Goal: Contribute content: Contribute content

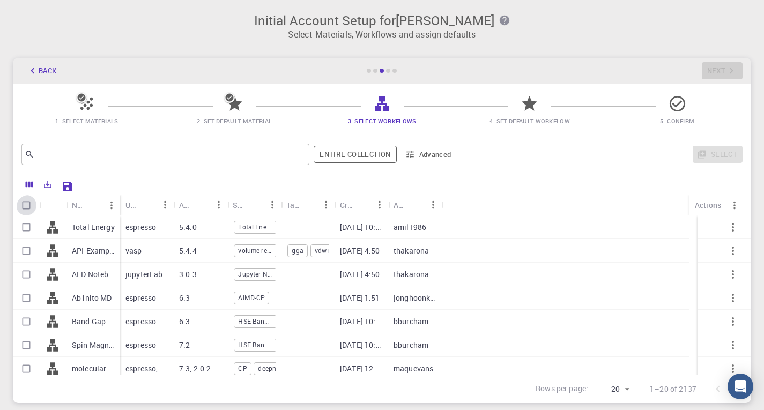
click at [23, 209] on input "Select all rows" at bounding box center [26, 205] width 20 height 20
checkbox input "true"
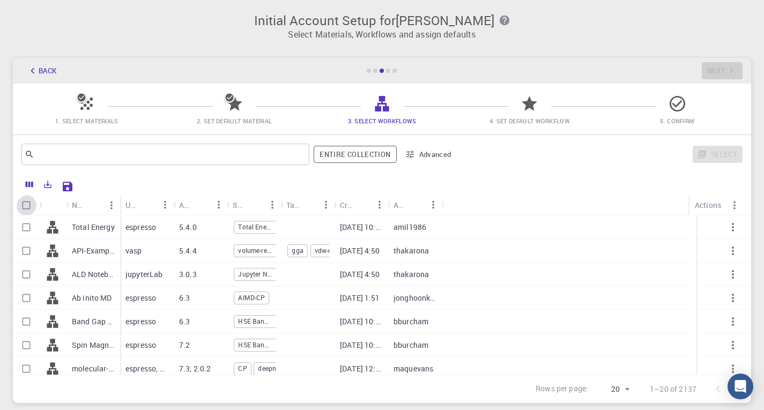
checkbox input "true"
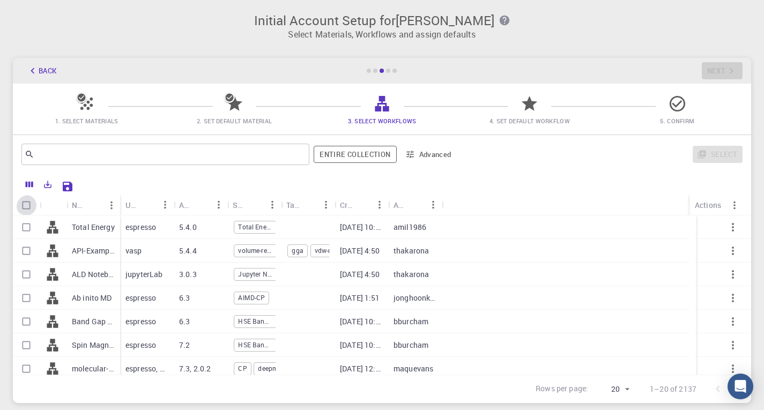
checkbox input "true"
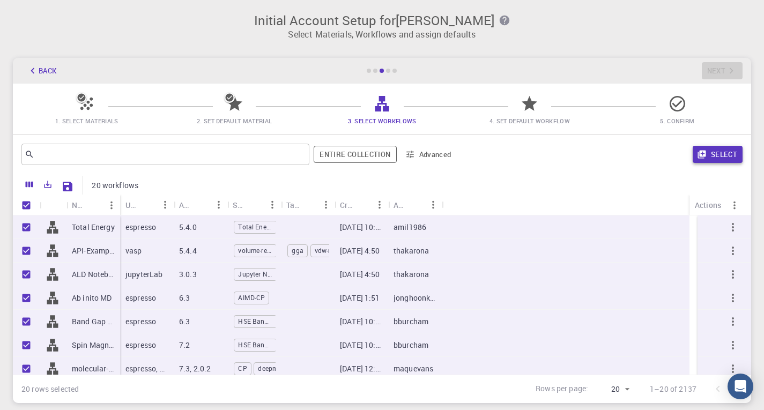
click at [713, 159] on button "Select" at bounding box center [718, 154] width 50 height 17
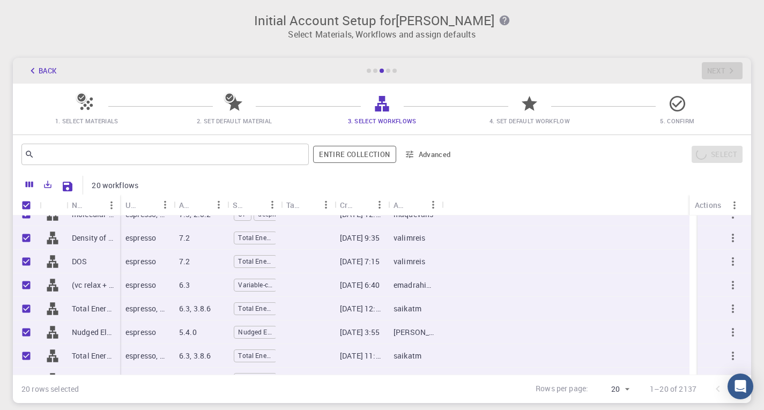
click at [530, 104] on icon at bounding box center [530, 103] width 16 height 15
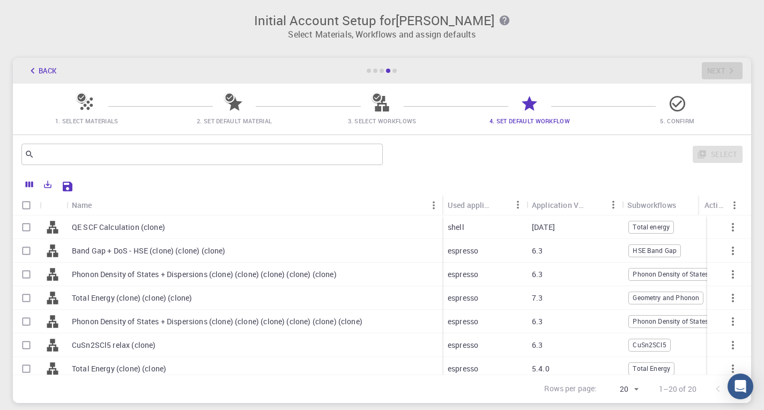
click at [29, 208] on input "Select all rows" at bounding box center [26, 205] width 20 height 20
checkbox input "true"
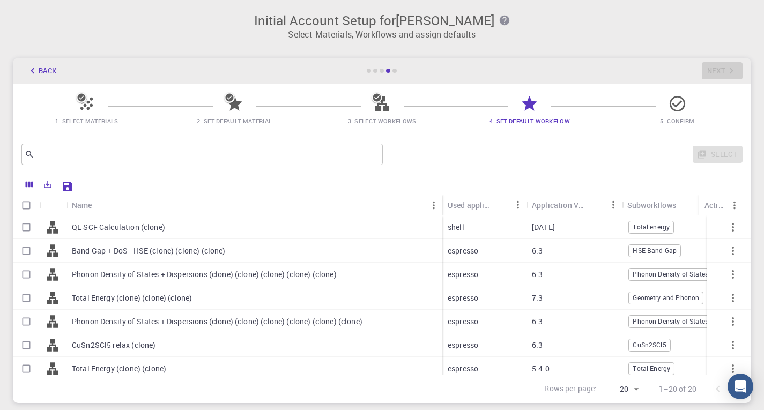
checkbox input "true"
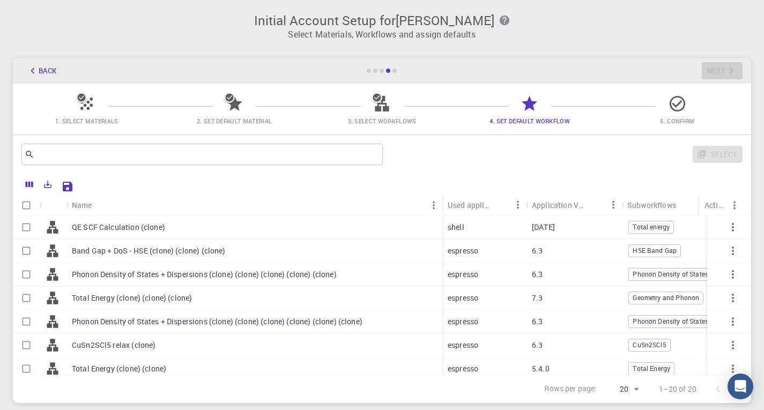
checkbox input "true"
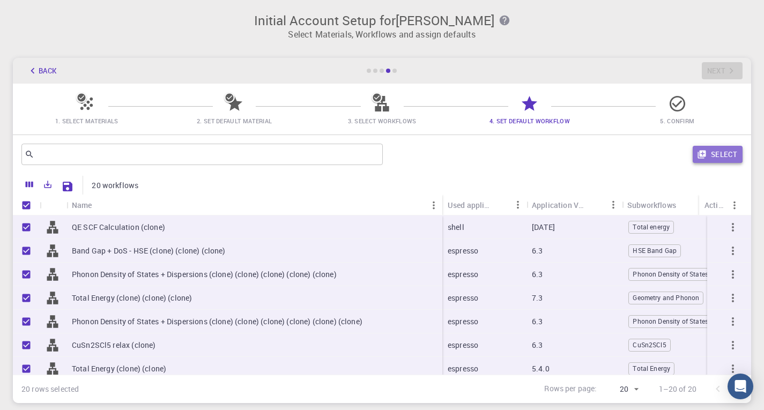
click at [707, 153] on button "Select" at bounding box center [718, 154] width 50 height 17
checkbox input "false"
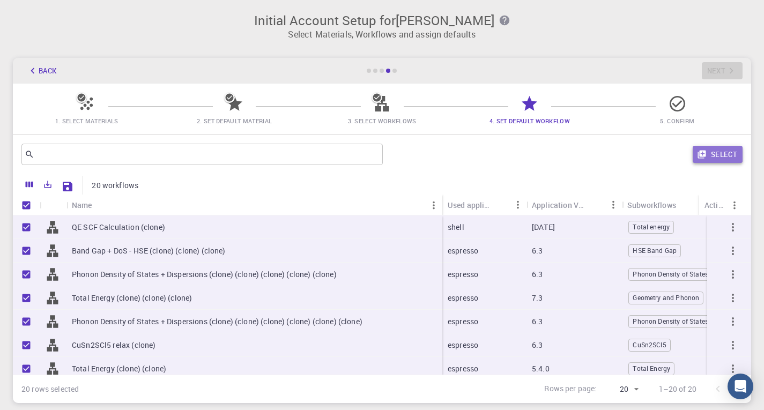
checkbox input "false"
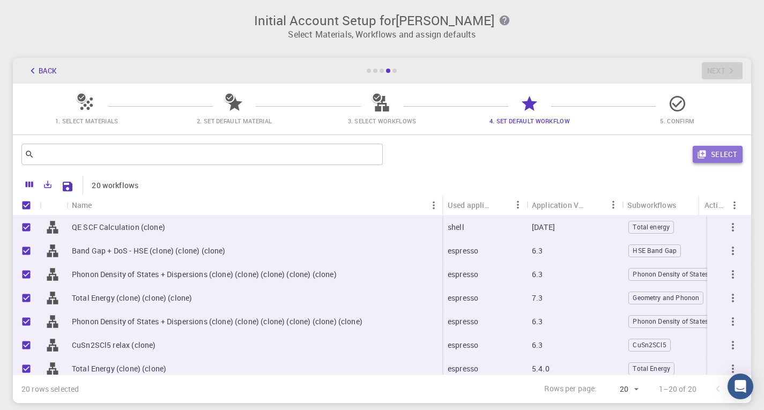
checkbox input "false"
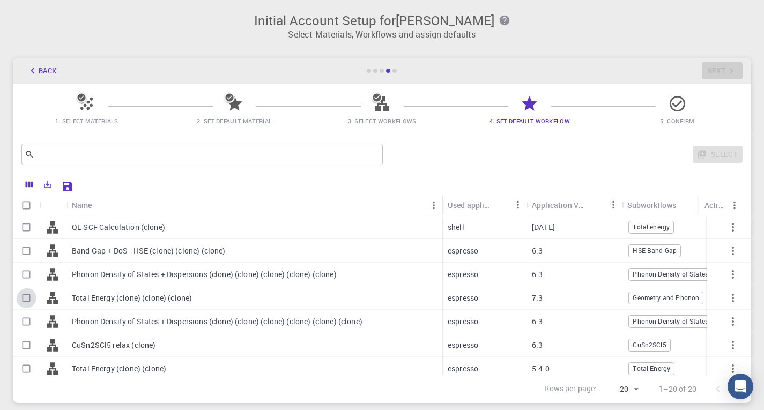
click at [27, 303] on input "Select row" at bounding box center [26, 298] width 20 height 20
checkbox input "true"
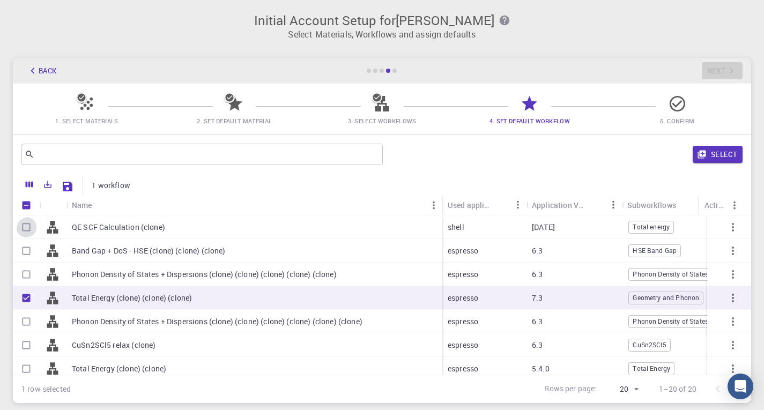
click at [28, 231] on input "Select row" at bounding box center [26, 227] width 20 height 20
checkbox input "true"
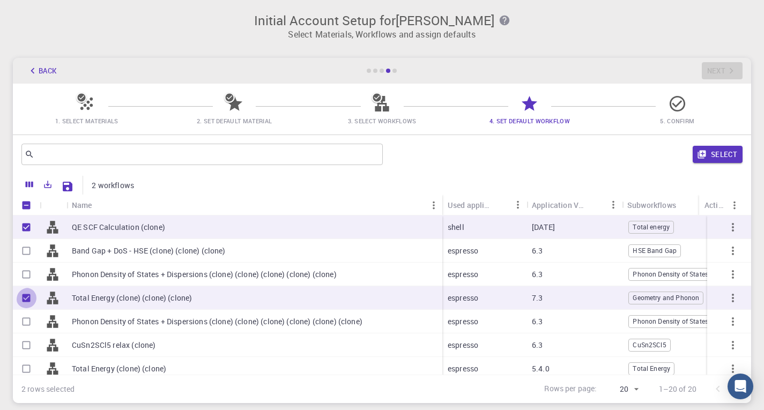
click at [24, 299] on input "Unselect row" at bounding box center [26, 298] width 20 height 20
checkbox input "false"
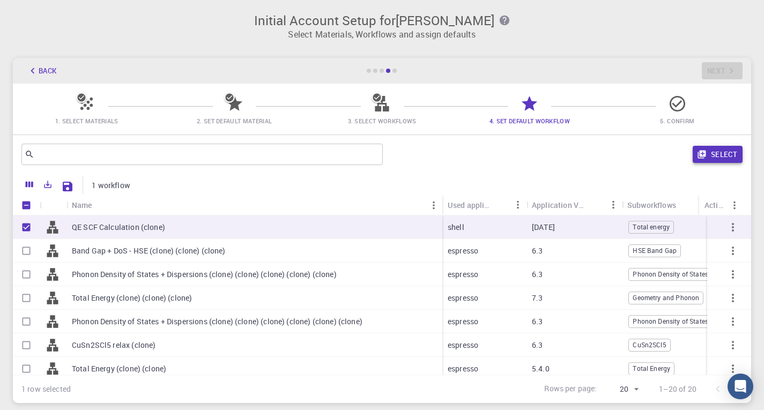
click at [715, 161] on button "Select" at bounding box center [718, 154] width 50 height 17
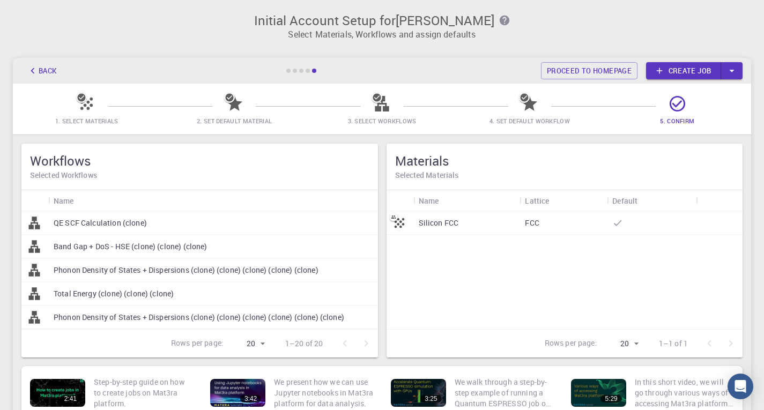
click at [436, 228] on p "Silicon FCC" at bounding box center [439, 223] width 40 height 11
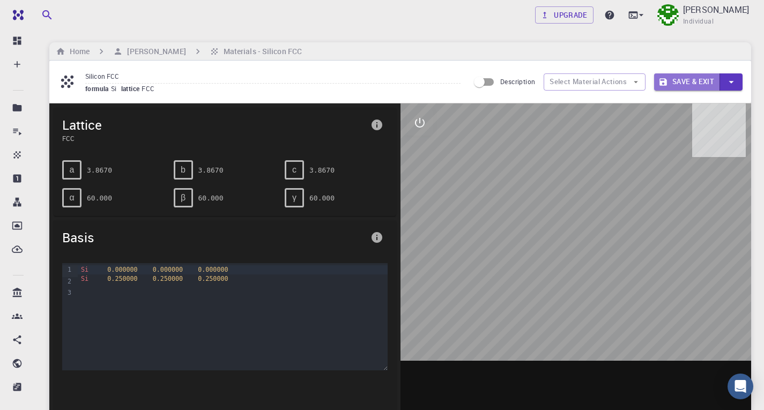
click at [667, 86] on button "Save & Exit" at bounding box center [687, 81] width 66 height 17
click at [735, 83] on icon "button" at bounding box center [732, 82] width 12 height 12
click at [650, 125] on li "Save" at bounding box center [662, 123] width 49 height 16
click at [589, 88] on button "Select Material Actions" at bounding box center [619, 81] width 102 height 17
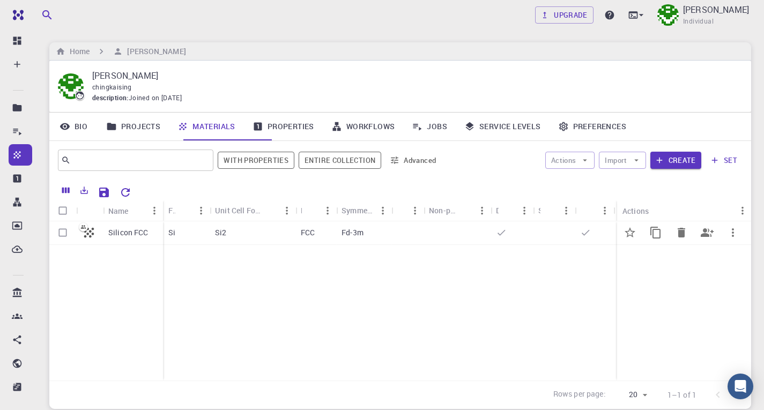
click at [138, 238] on p "Silicon FCC" at bounding box center [128, 232] width 40 height 11
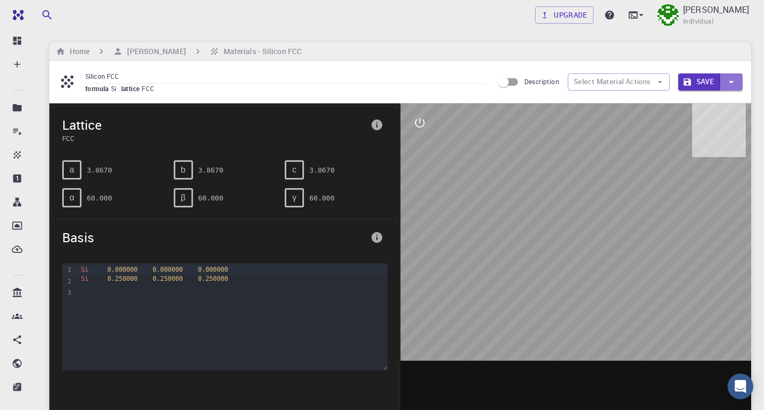
click at [733, 87] on icon "button" at bounding box center [732, 82] width 12 height 12
click at [366, 87] on div at bounding box center [382, 205] width 764 height 410
click at [306, 199] on div "γ 60.000" at bounding box center [336, 197] width 103 height 19
click at [376, 130] on icon "info" at bounding box center [377, 125] width 11 height 11
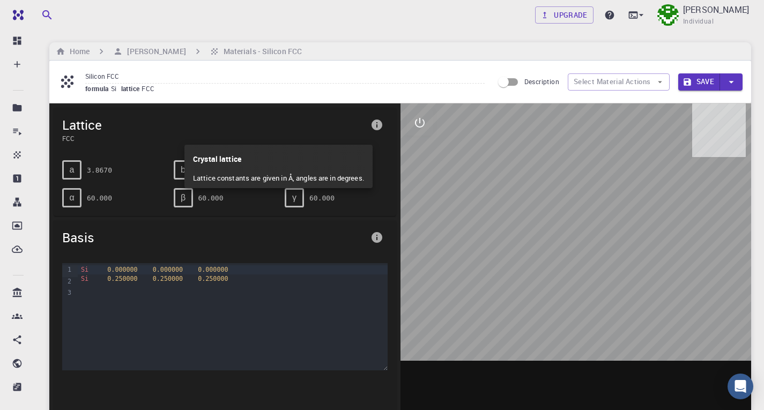
click at [376, 136] on div at bounding box center [382, 205] width 764 height 410
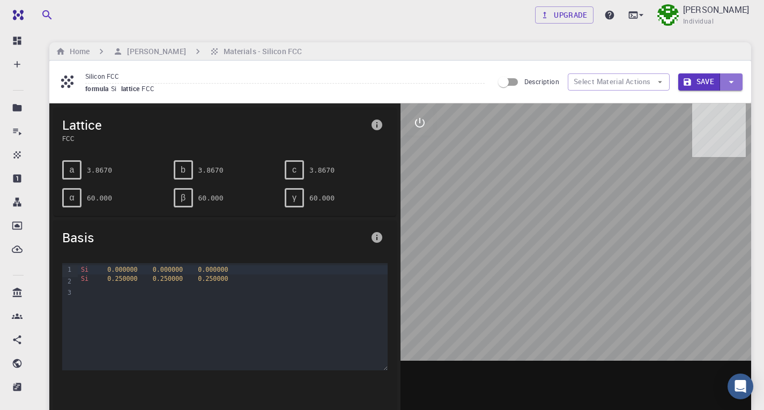
click at [726, 83] on icon "button" at bounding box center [732, 82] width 12 height 12
click at [704, 88] on div at bounding box center [382, 205] width 764 height 410
click at [704, 88] on button "Save" at bounding box center [699, 81] width 42 height 17
click at [732, 88] on icon "button" at bounding box center [732, 82] width 12 height 12
click at [699, 100] on li "Save & Exit" at bounding box center [692, 107] width 49 height 16
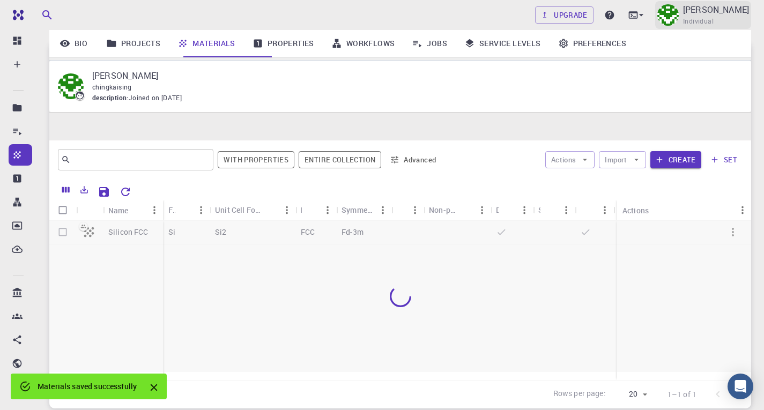
scroll to position [101, 0]
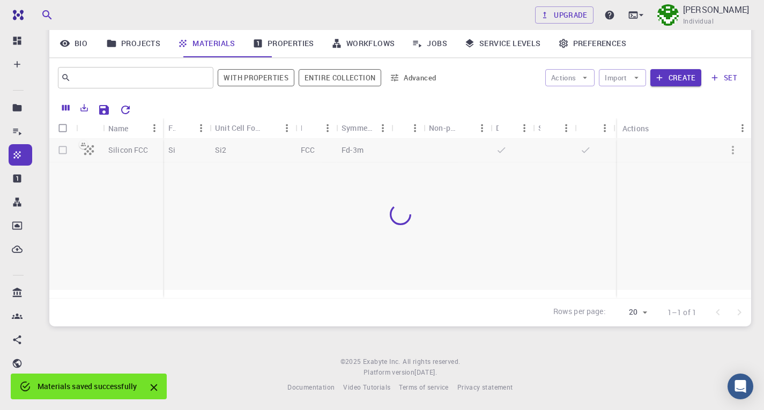
click at [731, 139] on div at bounding box center [400, 214] width 702 height 151
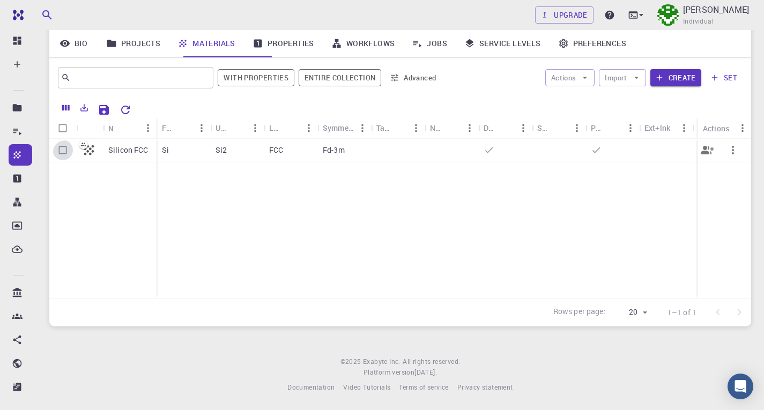
click at [67, 140] on input "Select row" at bounding box center [63, 150] width 20 height 20
checkbox input "true"
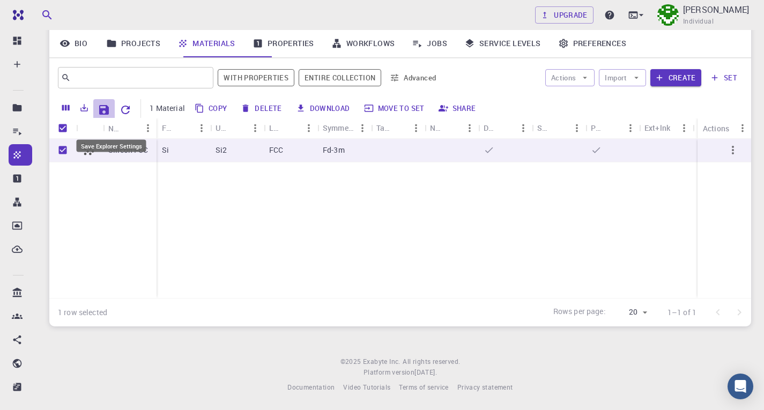
click at [108, 105] on icon "Save Explorer Settings" at bounding box center [104, 110] width 10 height 10
click at [354, 106] on button "Download" at bounding box center [324, 108] width 62 height 17
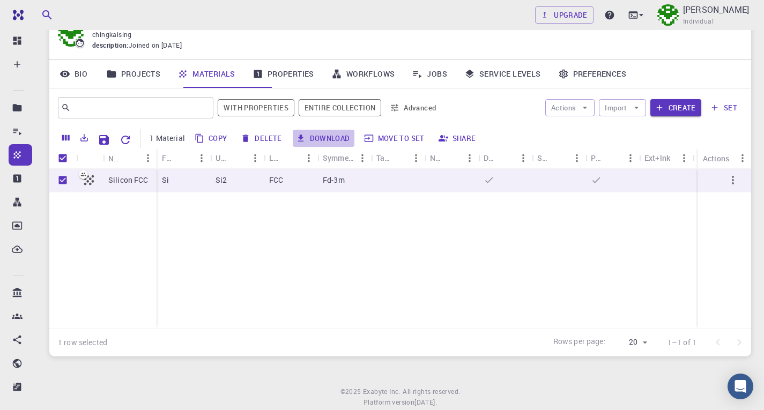
click at [346, 146] on button "Download" at bounding box center [324, 138] width 62 height 17
click at [89, 143] on icon "Export" at bounding box center [84, 138] width 10 height 10
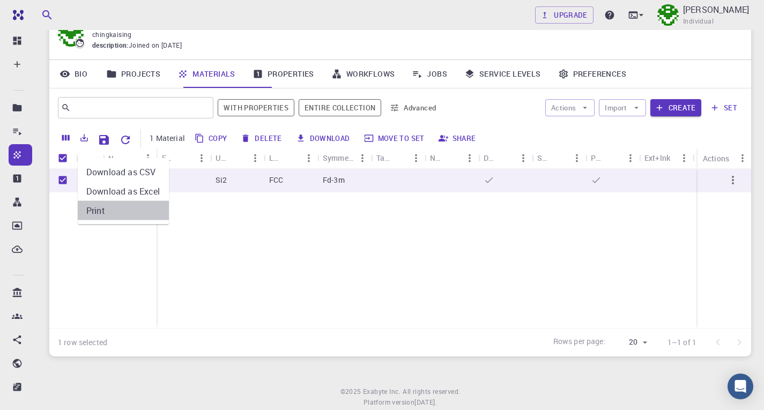
click at [117, 214] on li "Print" at bounding box center [123, 210] width 91 height 19
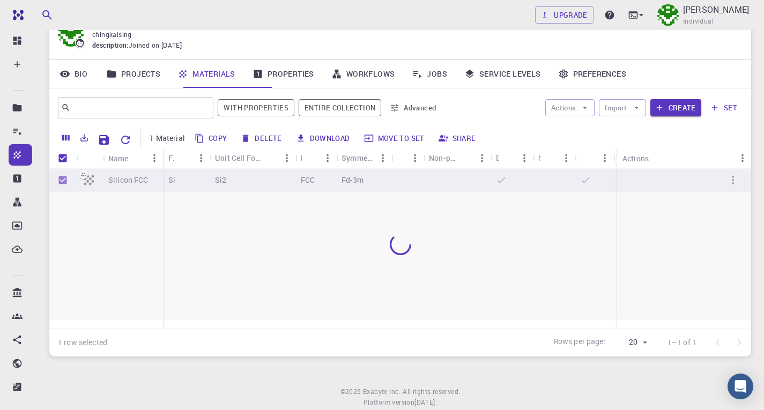
type input "20"
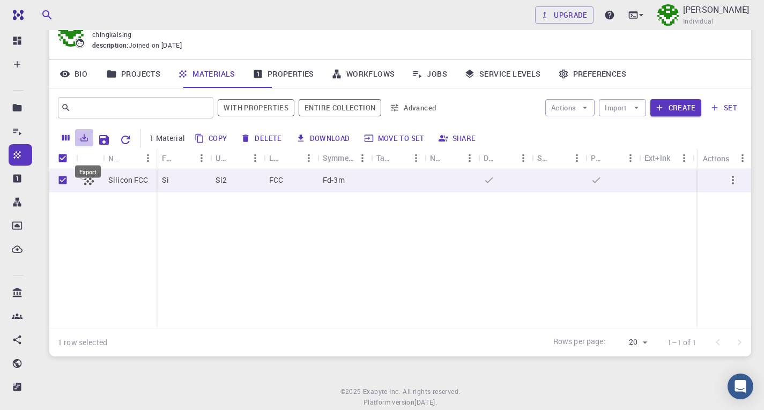
click at [81, 146] on button "Export" at bounding box center [84, 137] width 18 height 17
click at [89, 143] on icon "Export" at bounding box center [84, 138] width 10 height 10
click at [107, 195] on li "Download as Excel" at bounding box center [123, 191] width 91 height 19
click at [186, 193] on div "Si" at bounding box center [184, 181] width 54 height 24
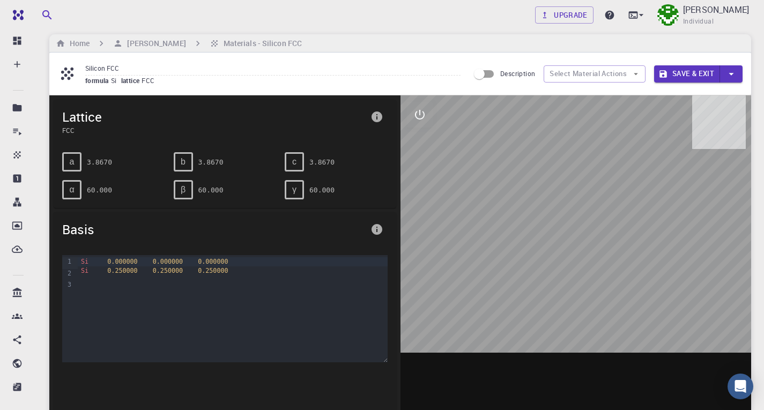
scroll to position [53, 0]
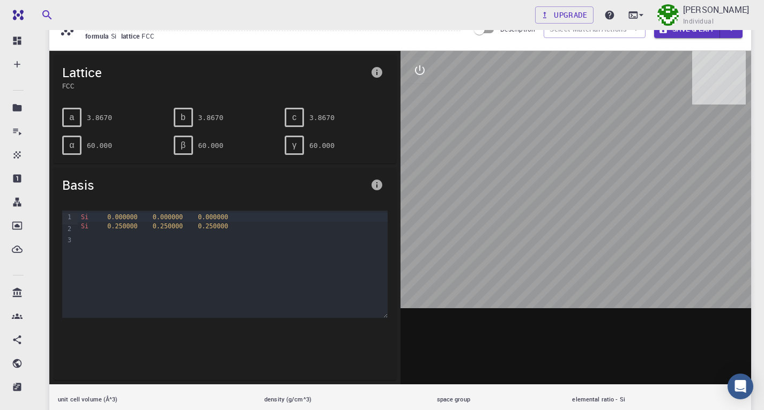
drag, startPoint x: 567, startPoint y: 137, endPoint x: 627, endPoint y: 124, distance: 61.9
click at [627, 124] on div at bounding box center [576, 218] width 351 height 334
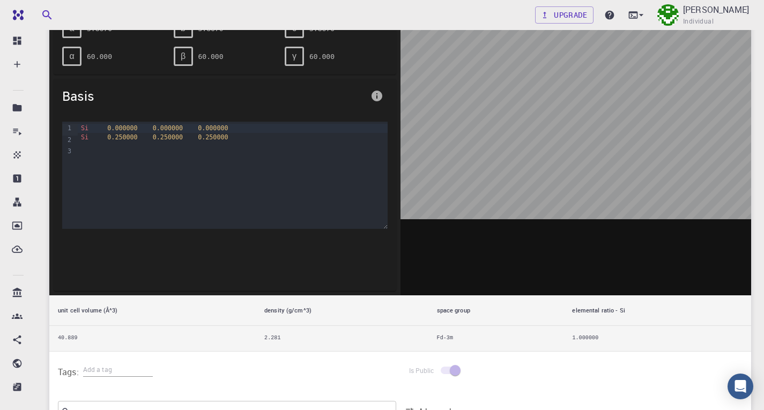
scroll to position [0, 0]
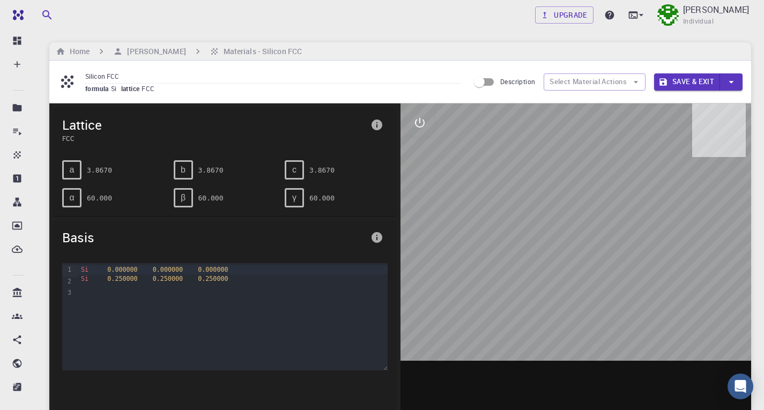
click at [186, 180] on div "b" at bounding box center [183, 169] width 19 height 19
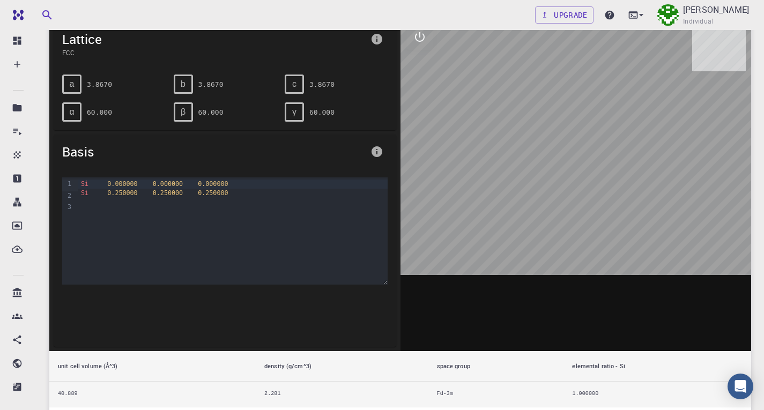
scroll to position [93, 0]
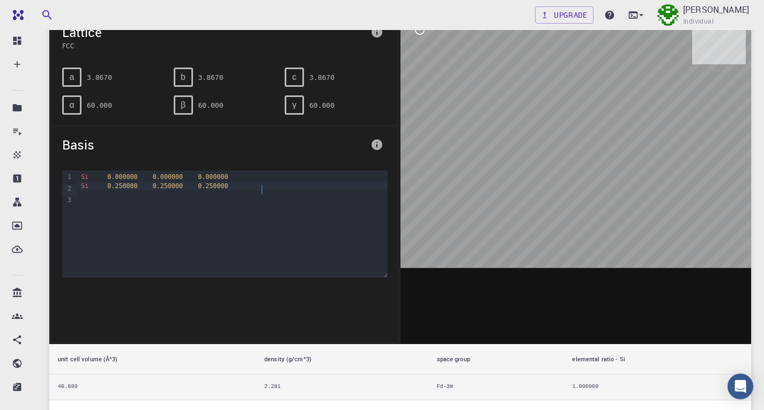
click at [263, 190] on div "Si 0.250000 0.250000 0.250000" at bounding box center [232, 186] width 309 height 9
click at [191, 199] on div at bounding box center [232, 194] width 309 height 9
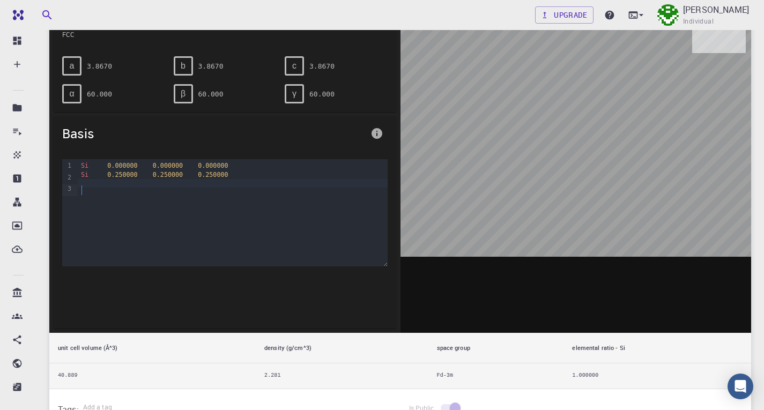
scroll to position [0, 0]
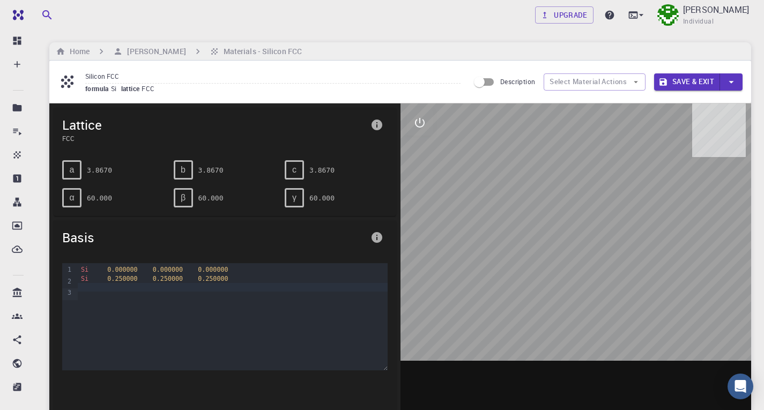
click at [192, 180] on div "b 3.8670" at bounding box center [225, 169] width 103 height 19
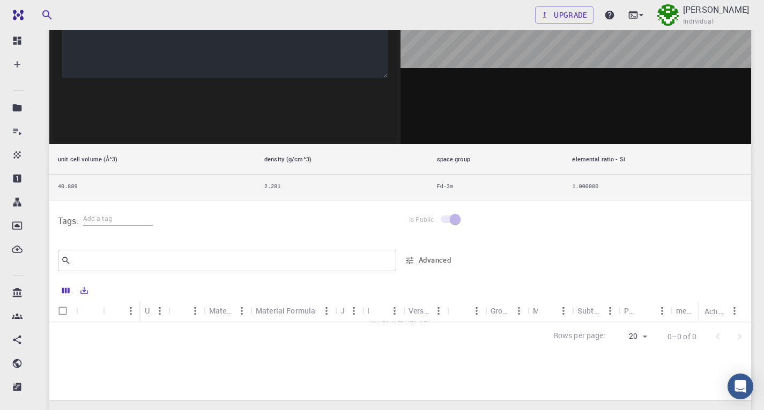
scroll to position [403, 0]
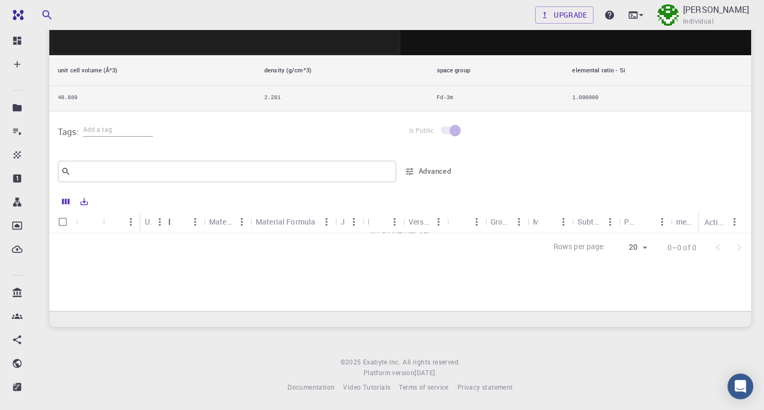
click at [164, 217] on div "Unit" at bounding box center [169, 221] width 11 height 21
click at [147, 221] on div "Unit" at bounding box center [148, 221] width 6 height 21
click at [177, 223] on icon "Sort" at bounding box center [182, 222] width 12 height 12
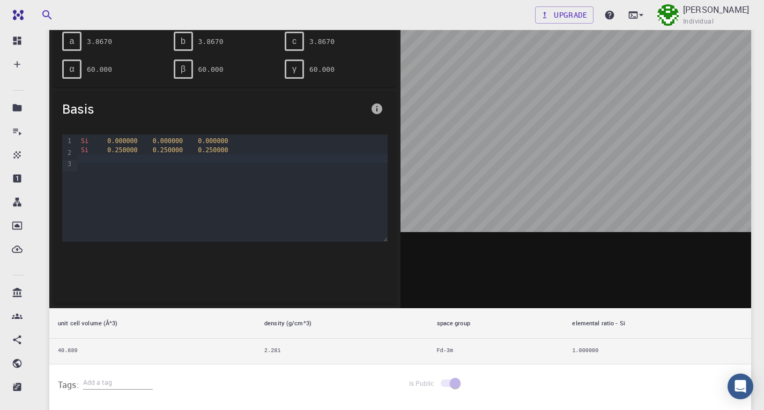
scroll to position [0, 0]
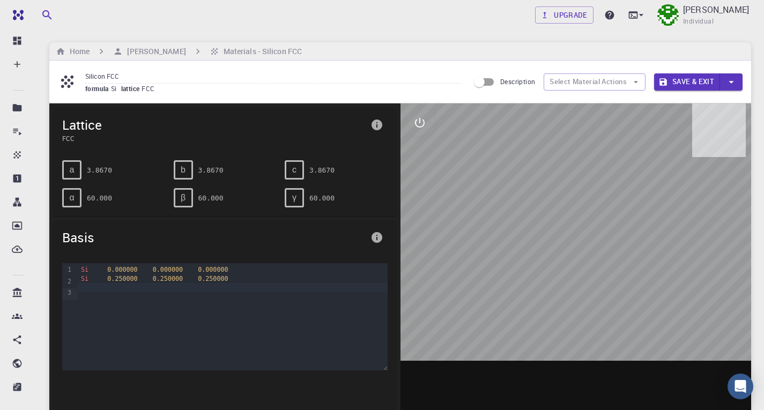
click at [220, 274] on div "Si 0.000000 0.000000 0.000000" at bounding box center [232, 269] width 309 height 9
click at [218, 283] on div "Si 0.250000 0.250000 0.250000" at bounding box center [232, 279] width 309 height 9
click at [228, 283] on span "0.250000" at bounding box center [213, 279] width 30 height 8
drag, startPoint x: 257, startPoint y: 298, endPoint x: 202, endPoint y: 290, distance: 56.3
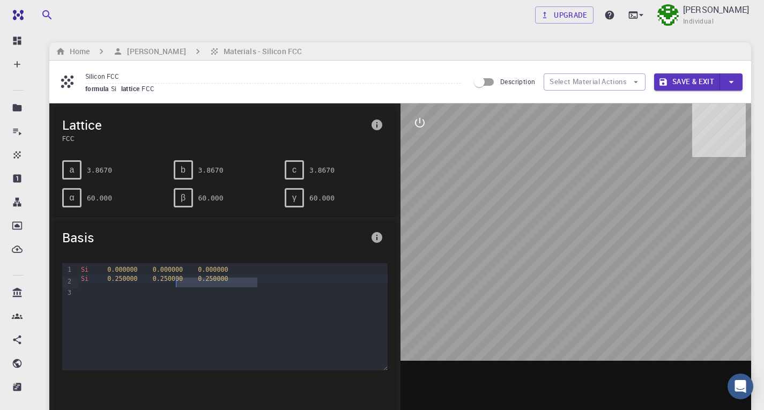
click at [202, 283] on div "Si 0.250000 0.250000 0.250000" at bounding box center [232, 279] width 309 height 9
click at [263, 292] on div at bounding box center [232, 287] width 309 height 9
click at [593, 88] on button "Select Material Actions" at bounding box center [595, 81] width 102 height 17
click at [418, 66] on div "Silicon FCC formula Si lattice FCC Description Select Material Actions Save & E…" at bounding box center [400, 82] width 702 height 42
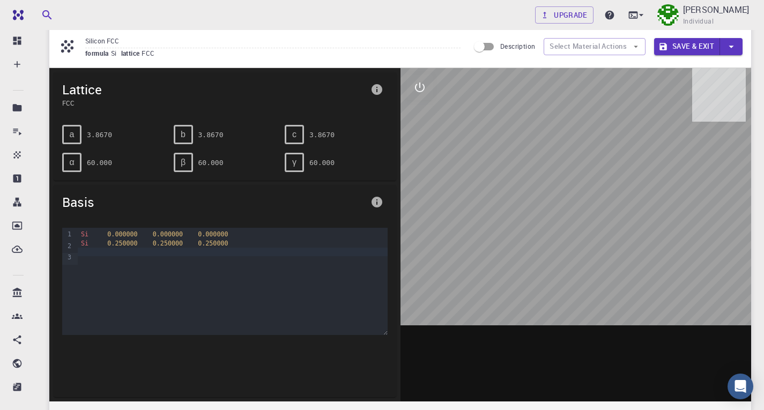
scroll to position [35, 0]
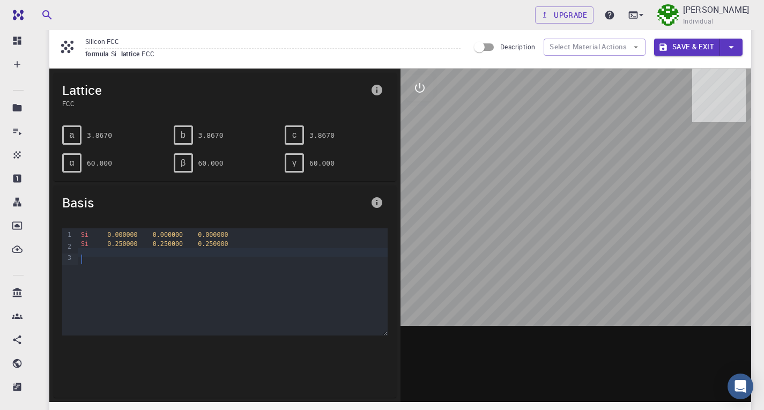
click at [147, 257] on div at bounding box center [232, 252] width 309 height 9
click at [374, 208] on icon "info" at bounding box center [377, 202] width 11 height 11
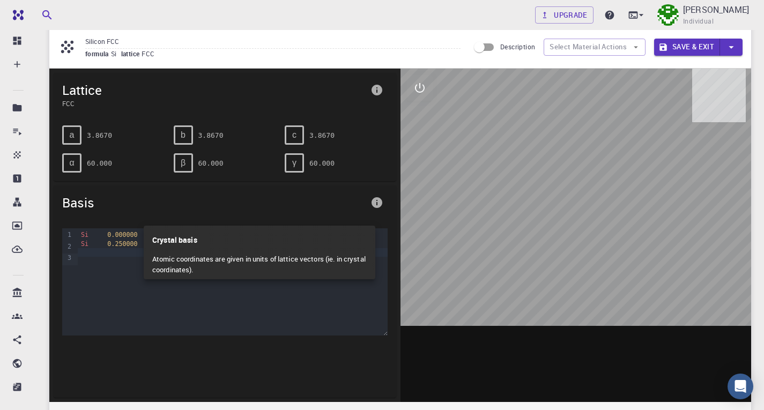
click at [374, 209] on div at bounding box center [382, 205] width 764 height 410
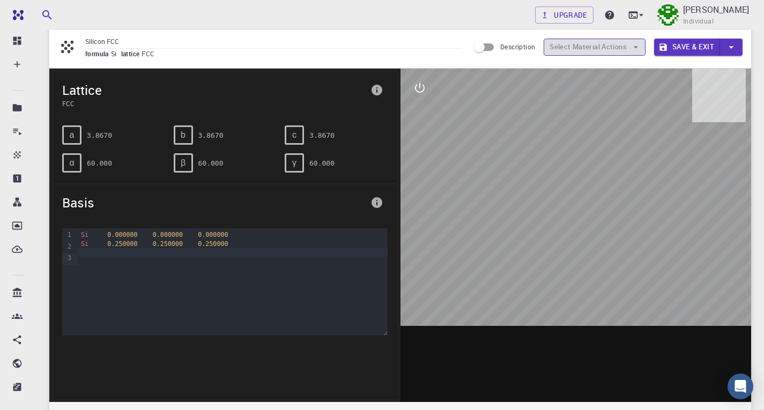
click at [599, 56] on button "Select Material Actions" at bounding box center [595, 47] width 102 height 17
click at [433, 87] on button "interactive" at bounding box center [420, 88] width 26 height 26
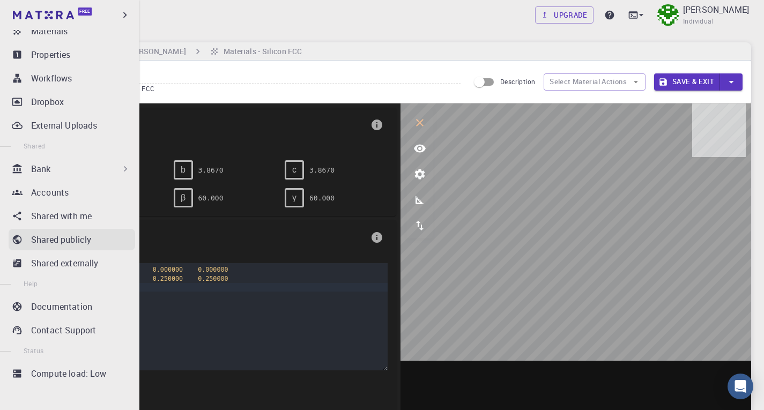
scroll to position [0, 0]
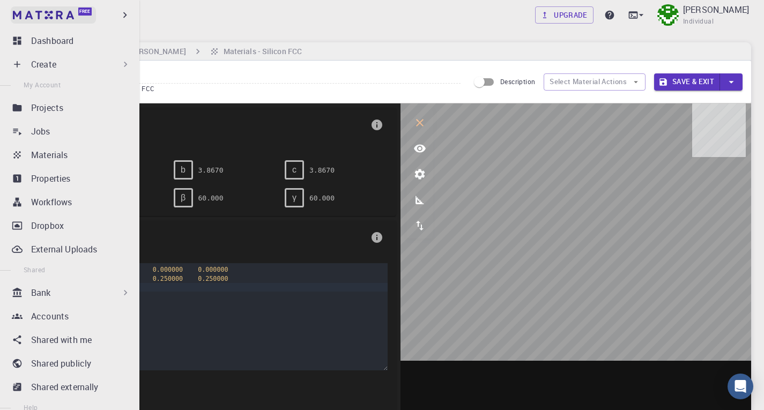
click at [60, 11] on img at bounding box center [43, 15] width 61 height 9
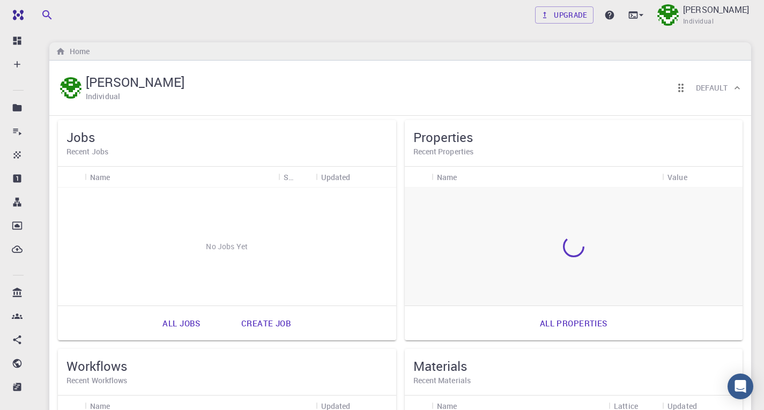
click at [242, 89] on div "[PERSON_NAME] Sing Individual Default" at bounding box center [395, 87] width 674 height 33
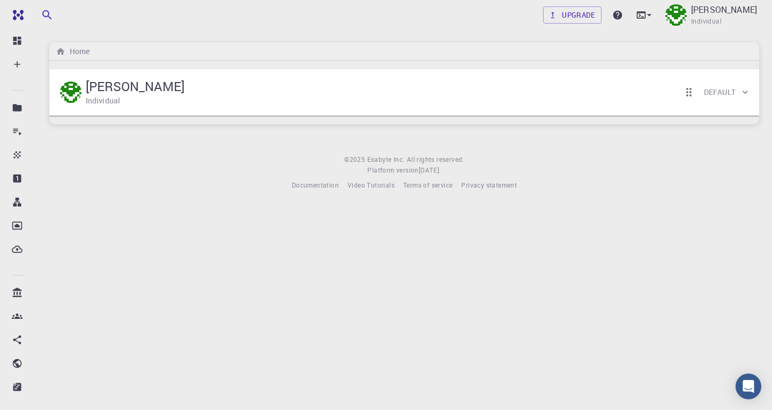
click at [542, 107] on div "[PERSON_NAME] Sing Individual Default" at bounding box center [399, 92] width 682 height 33
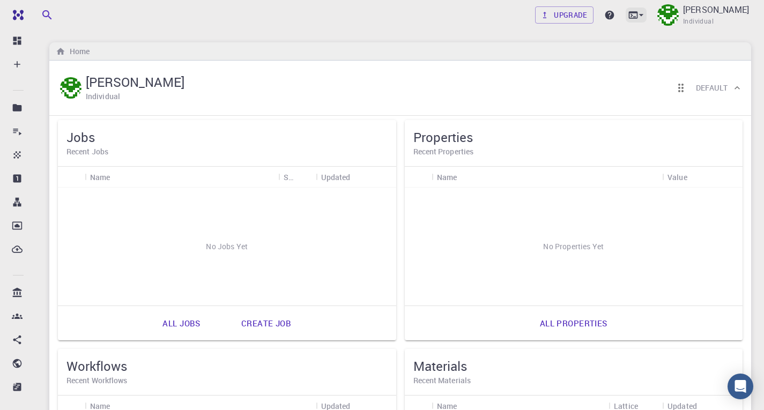
click at [636, 10] on icon at bounding box center [641, 15] width 11 height 11
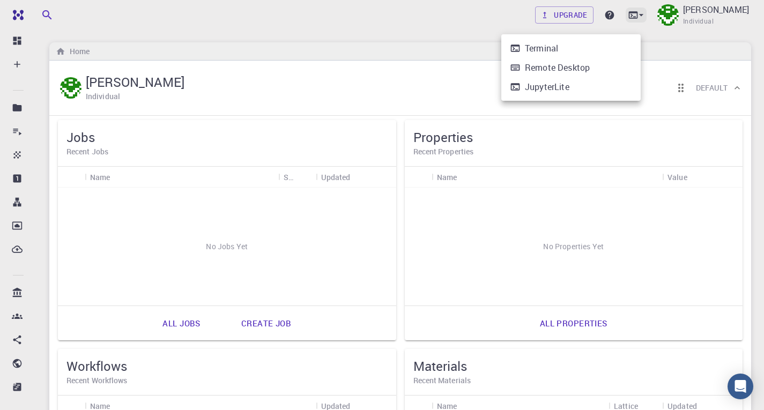
click at [635, 10] on div at bounding box center [382, 205] width 764 height 410
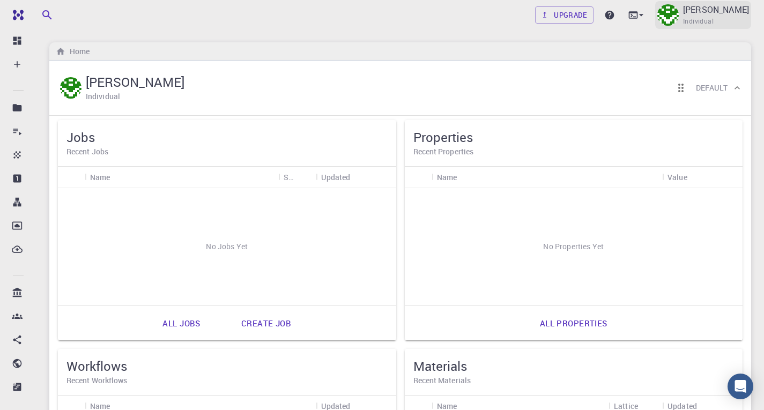
click at [705, 16] on p "[PERSON_NAME]" at bounding box center [716, 9] width 66 height 13
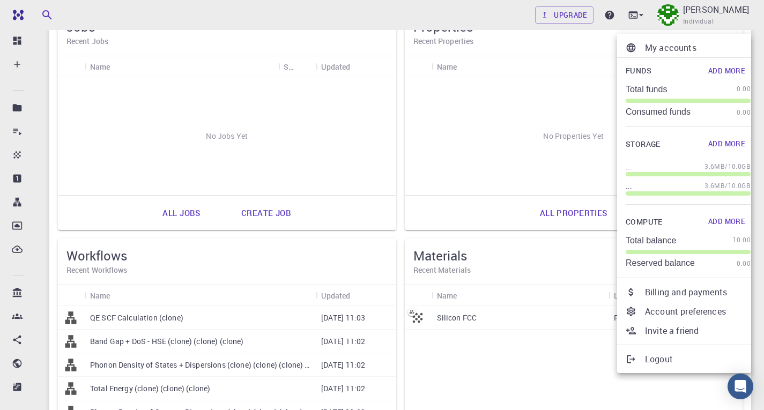
scroll to position [111, 0]
click at [14, 46] on div at bounding box center [382, 205] width 764 height 410
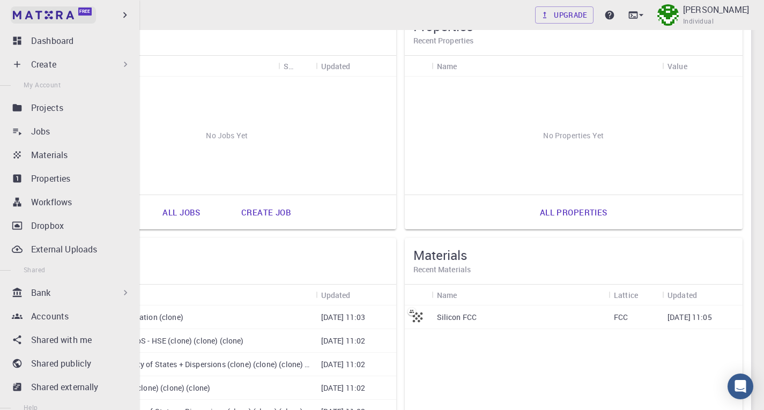
click at [13, 15] on img at bounding box center [20, 15] width 15 height 11
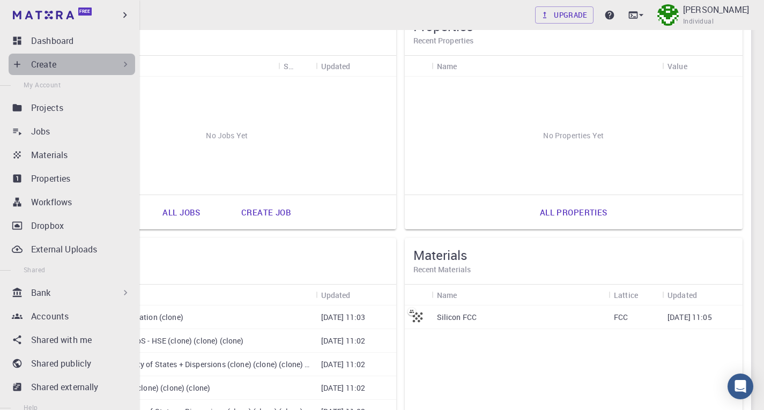
click at [120, 63] on icon at bounding box center [125, 64] width 11 height 11
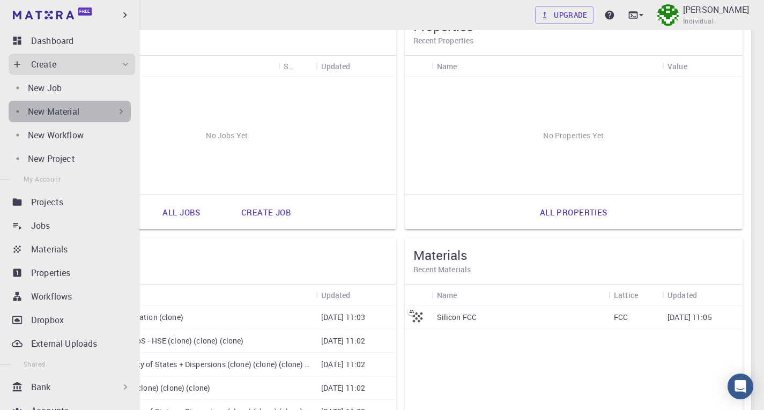
click at [117, 118] on div "New Material" at bounding box center [77, 111] width 99 height 13
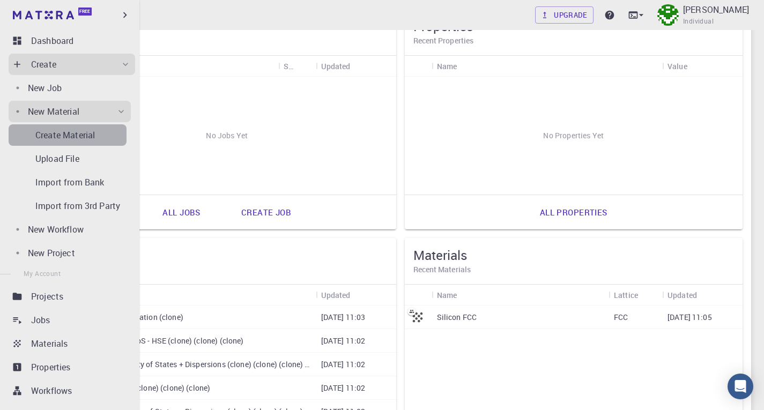
click at [107, 146] on link "Create Material" at bounding box center [68, 134] width 118 height 21
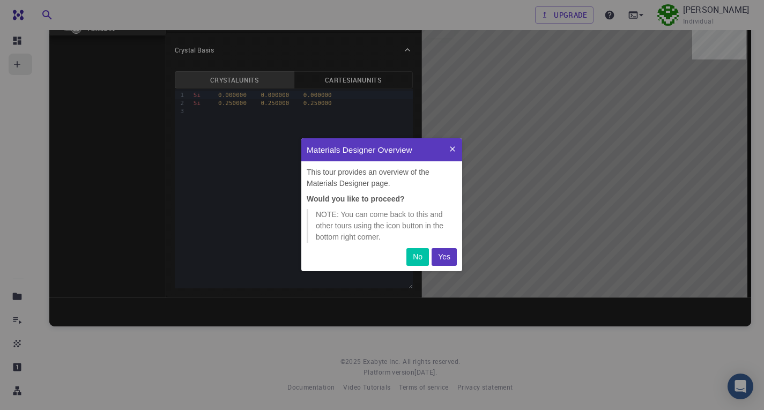
scroll to position [125, 153]
click at [448, 254] on p "Yes" at bounding box center [444, 257] width 12 height 11
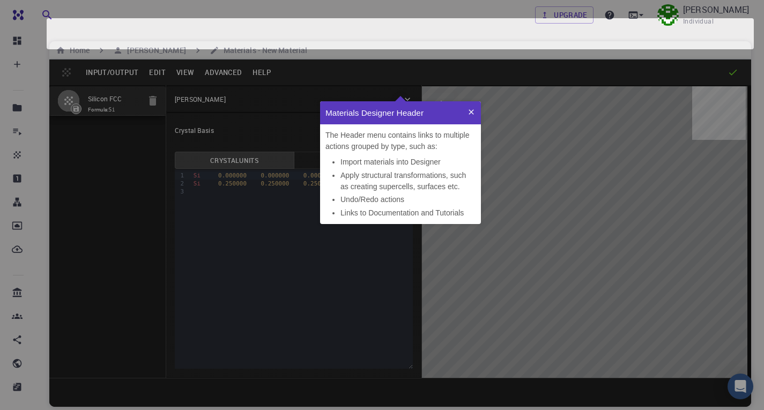
scroll to position [0, 0]
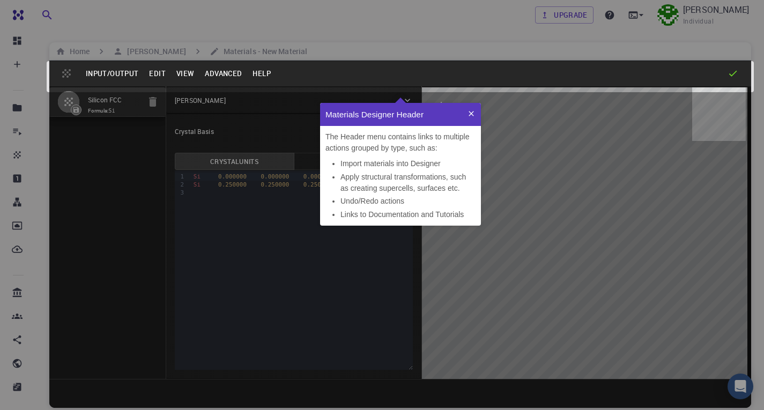
click at [505, 145] on icon at bounding box center [408, 231] width 925 height 571
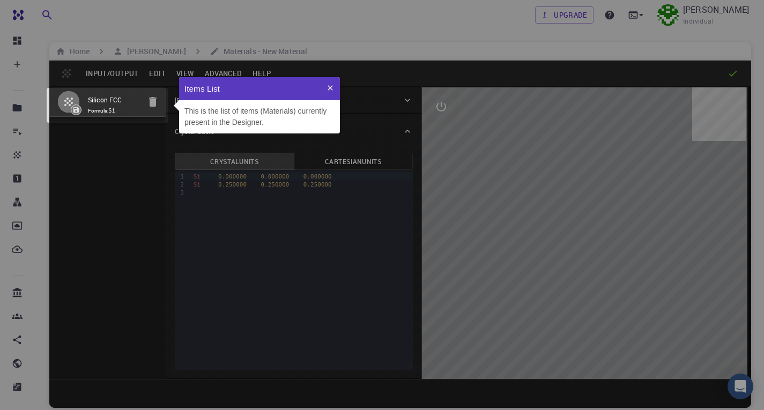
scroll to position [48, 153]
click at [269, 161] on icon at bounding box center [408, 231] width 925 height 571
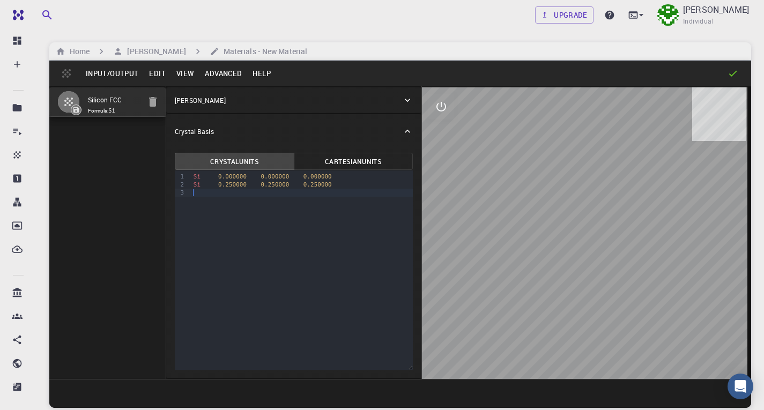
click at [264, 197] on div at bounding box center [301, 193] width 223 height 8
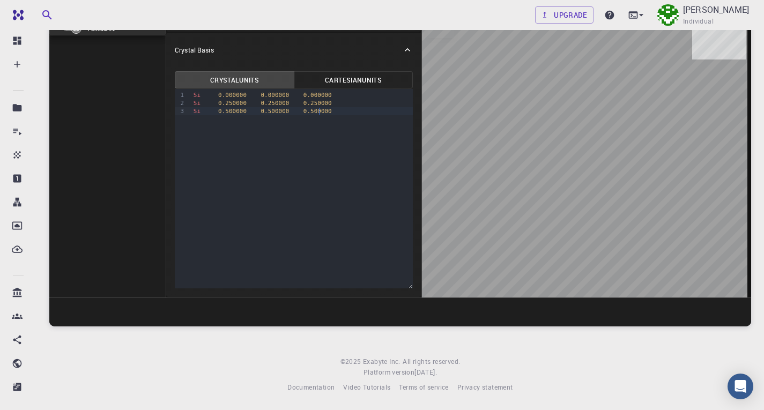
scroll to position [92, 0]
drag, startPoint x: 556, startPoint y: 190, endPoint x: 527, endPoint y: 214, distance: 38.0
click at [555, 223] on div at bounding box center [586, 152] width 329 height 292
drag, startPoint x: 342, startPoint y: 106, endPoint x: 267, endPoint y: 100, distance: 75.8
click at [267, 107] on div "Si 0.500000 0.500000 0.500000" at bounding box center [301, 111] width 223 height 8
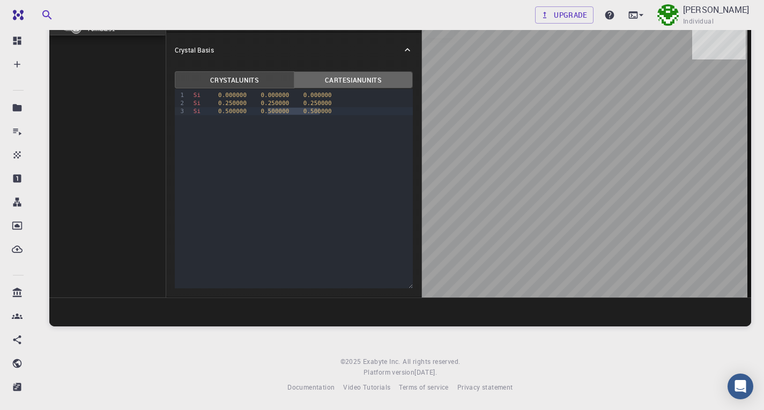
click at [331, 71] on button "Cartesian Units" at bounding box center [354, 79] width 120 height 17
click at [253, 76] on button "Crystal Units" at bounding box center [235, 79] width 120 height 17
click at [320, 115] on div at bounding box center [301, 119] width 223 height 8
drag, startPoint x: 199, startPoint y: 94, endPoint x: 187, endPoint y: 96, distance: 12.4
click at [187, 96] on div "9 1 2 3 4 › Si 0.000000 0.000000 0.000000 Si 0.250000 0.250000 0.250000 Si 0.50…" at bounding box center [294, 188] width 238 height 199
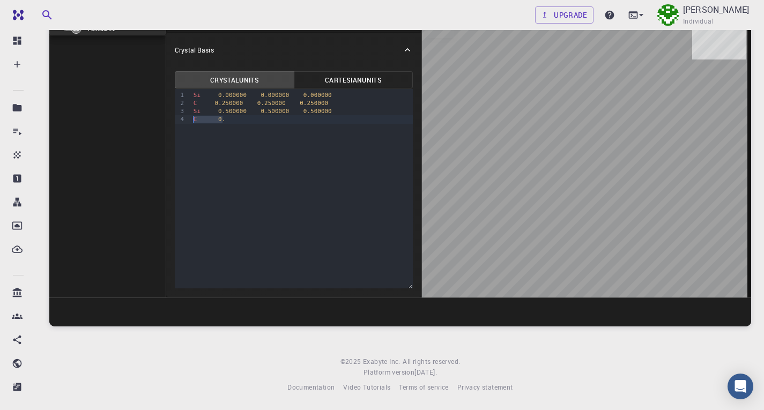
drag, startPoint x: 224, startPoint y: 113, endPoint x: 167, endPoint y: 114, distance: 57.4
click at [167, 114] on div "Crystal Units Cartesian Units 9 1 2 3 4 › Si 0.000000 0.000000 0.000000 C 0.250…" at bounding box center [293, 182] width 255 height 230
click at [198, 99] on div "C 0.250000 0.250000 0.250000" at bounding box center [301, 103] width 223 height 8
click at [219, 136] on div "9 1 2 3 4 › Si 0.000000 0.000000 0.000000 C 0.250000 0.250000 0.250000 Si 0.500…" at bounding box center [294, 188] width 238 height 199
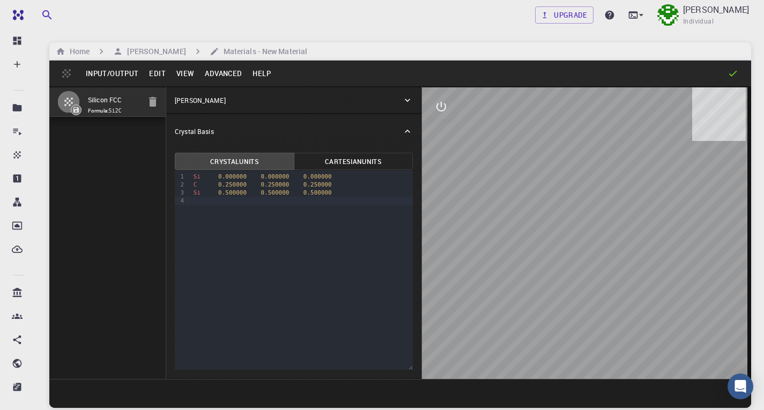
click at [171, 77] on button "Edit" at bounding box center [157, 73] width 27 height 17
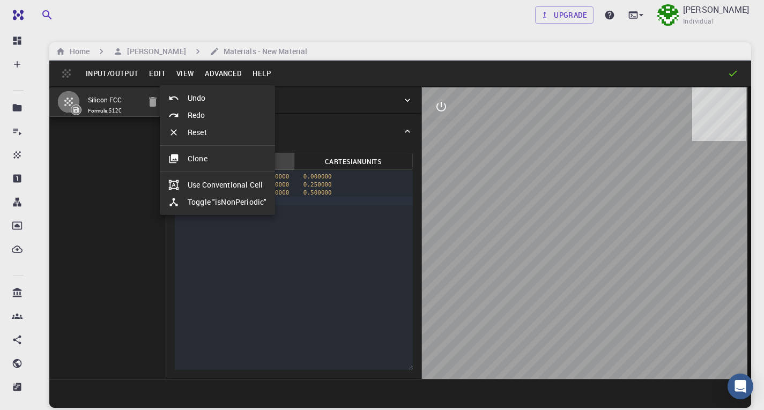
click at [208, 76] on div at bounding box center [382, 205] width 764 height 410
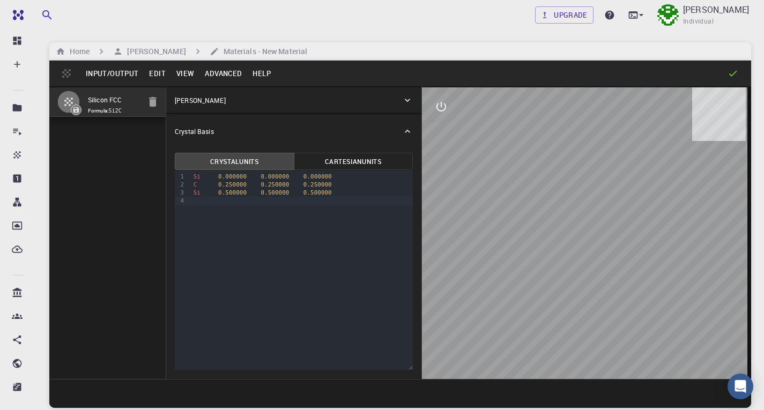
click at [200, 76] on button "View" at bounding box center [185, 73] width 29 height 17
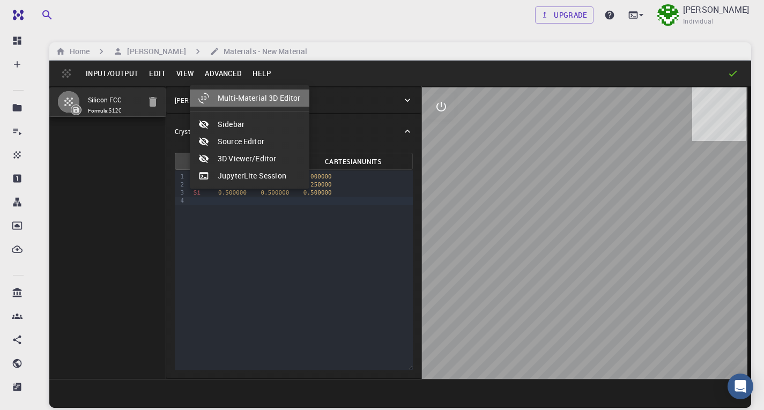
click at [253, 93] on li "Multi-Material 3D Editor" at bounding box center [250, 98] width 120 height 17
select select "Color"
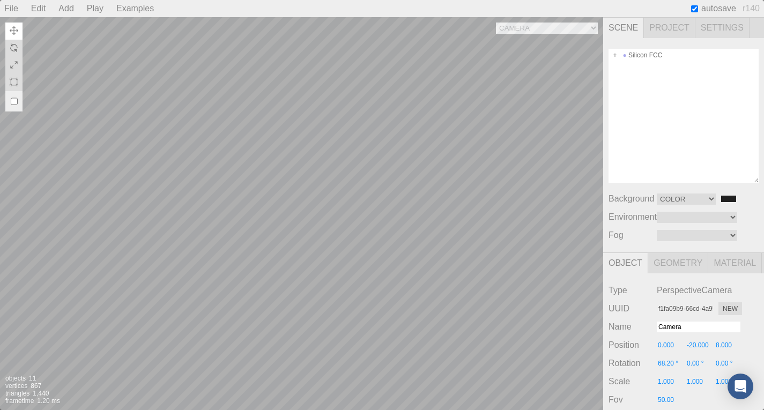
click at [367, 145] on div "Camera OrthographicCamera PerspectiveCamera Objects 11 Vertices 867 Triangles 1…" at bounding box center [301, 213] width 603 height 393
click at [297, 153] on div "Camera OrthographicCamera PerspectiveCamera Objects 11 Vertices 867 Triangles 1…" at bounding box center [301, 213] width 603 height 393
click at [333, 167] on div "Camera OrthographicCamera PerspectiveCamera Objects 11 Vertices 867 Triangles 1…" at bounding box center [301, 213] width 603 height 393
click at [402, 216] on div "Camera OrthographicCamera PerspectiveCamera Objects 11 Vertices 867 Triangles 1…" at bounding box center [301, 213] width 603 height 393
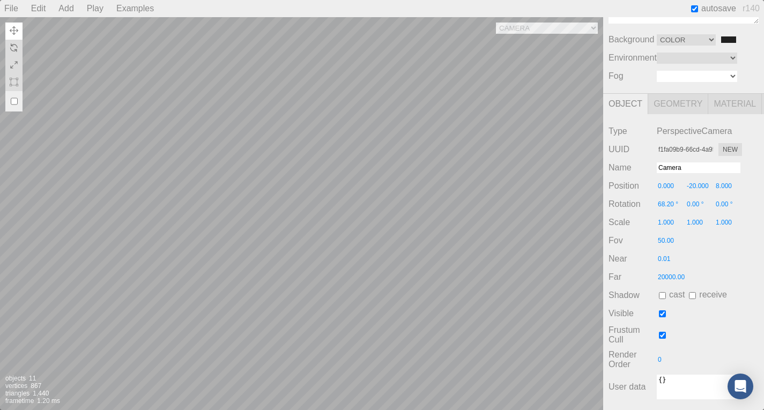
scroll to position [231, 0]
click at [693, 162] on input "Camera" at bounding box center [699, 167] width 84 height 11
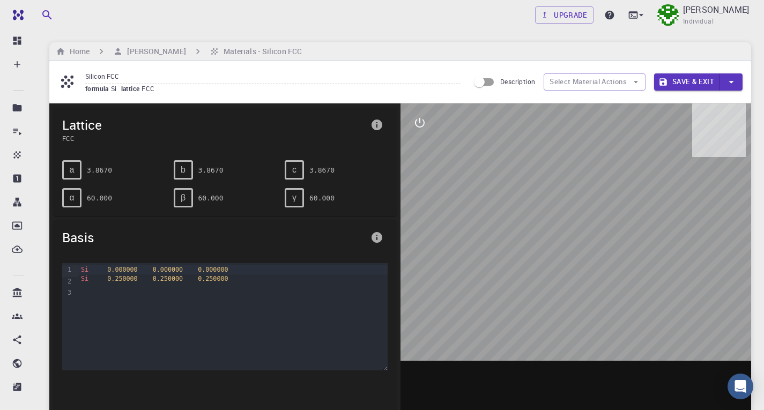
scroll to position [65, 0]
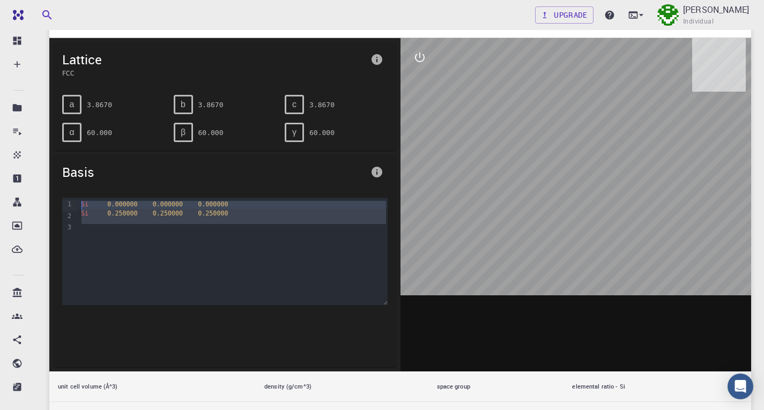
drag, startPoint x: 231, startPoint y: 249, endPoint x: 54, endPoint y: 186, distance: 187.9
click at [54, 186] on div "Basis 9 1 2 3 › Si 0.000000 0.000000 0.000000 Si 0.250000 0.250000 0.250000" at bounding box center [225, 261] width 343 height 212
drag, startPoint x: 80, startPoint y: 219, endPoint x: 282, endPoint y: 234, distance: 202.2
click at [282, 234] on div "Si 0.000000 0.000000 0.000000 Si 0.250000 0.250000 0.250000" at bounding box center [232, 251] width 309 height 107
click at [282, 218] on div "Si 0.250000 0.250000 0.250000" at bounding box center [232, 213] width 309 height 9
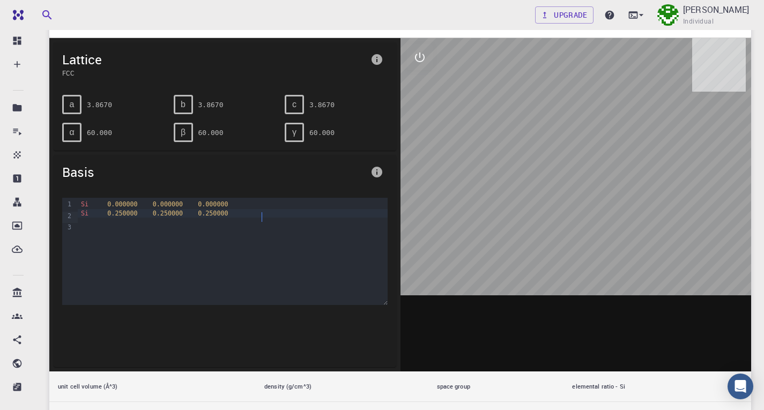
click at [275, 218] on div "Si 0.250000 0.250000 0.250000" at bounding box center [232, 213] width 309 height 9
click at [228, 217] on span "0.250000" at bounding box center [213, 214] width 30 height 8
click at [259, 226] on div at bounding box center [232, 222] width 309 height 9
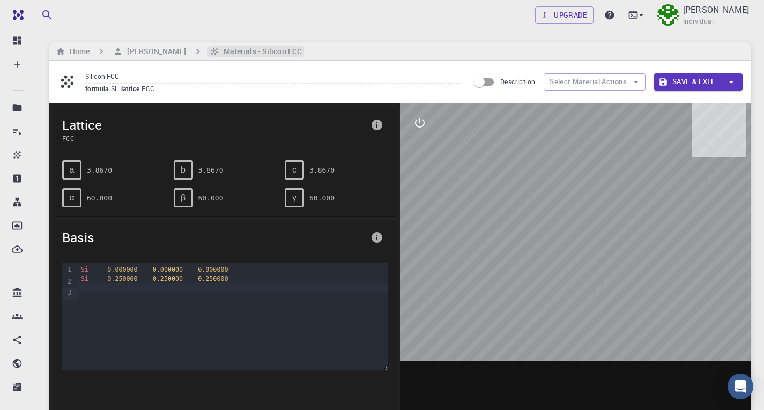
click at [302, 46] on h6 "Materials - Silicon FCC" at bounding box center [260, 52] width 83 height 12
click at [184, 49] on h6 "[PERSON_NAME]" at bounding box center [154, 52] width 63 height 12
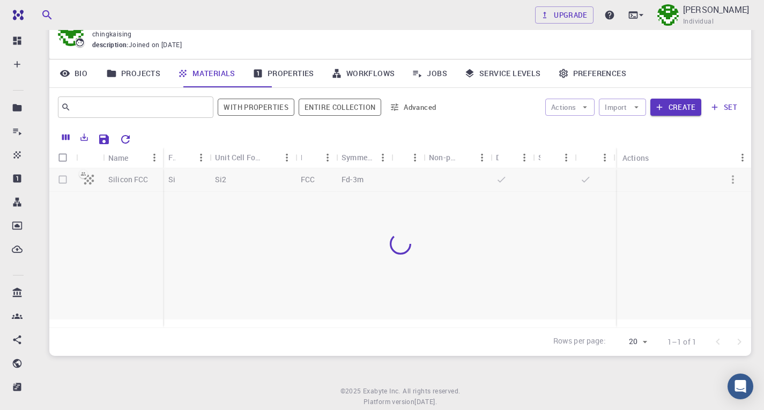
scroll to position [60, 0]
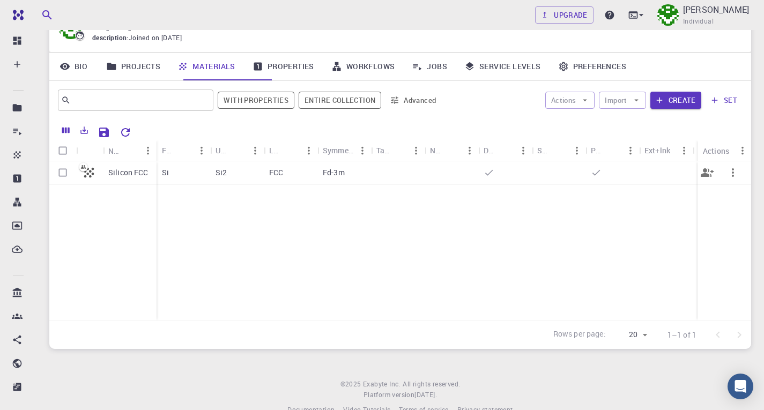
click at [130, 178] on p "Silicon FCC" at bounding box center [128, 172] width 40 height 11
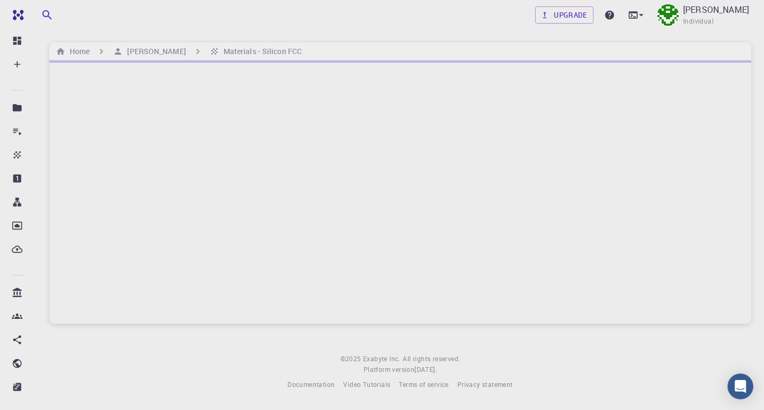
scroll to position [8, 0]
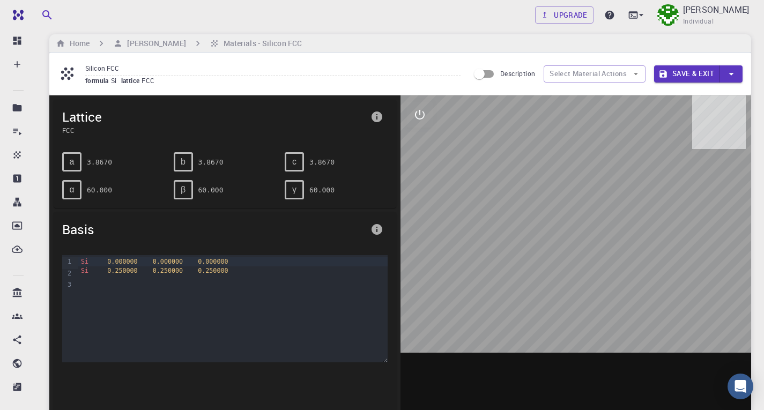
click at [161, 275] on div at bounding box center [232, 279] width 309 height 9
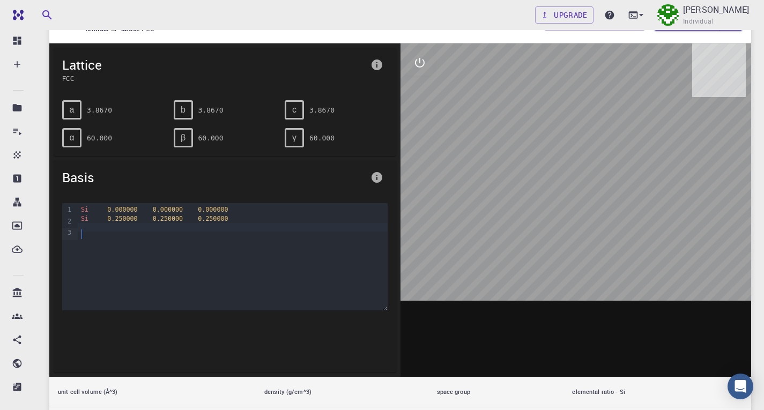
click at [151, 232] on div at bounding box center [232, 227] width 309 height 9
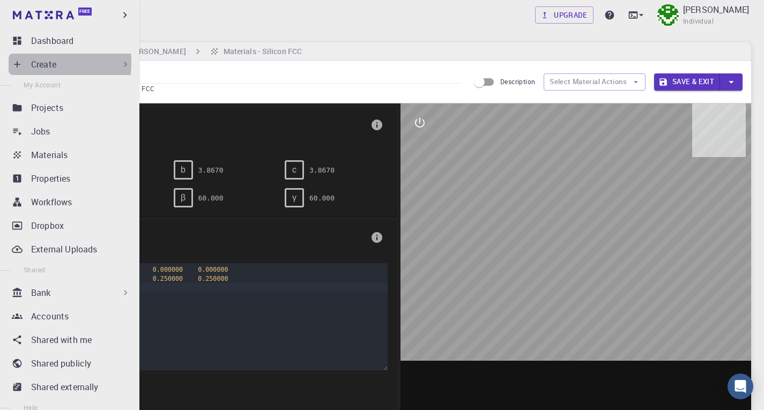
click at [20, 66] on icon at bounding box center [17, 64] width 11 height 11
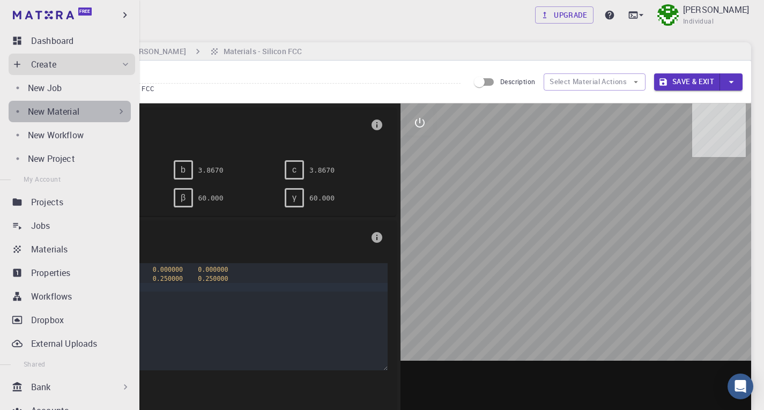
click at [79, 118] on p "New Material" at bounding box center [53, 111] width 51 height 13
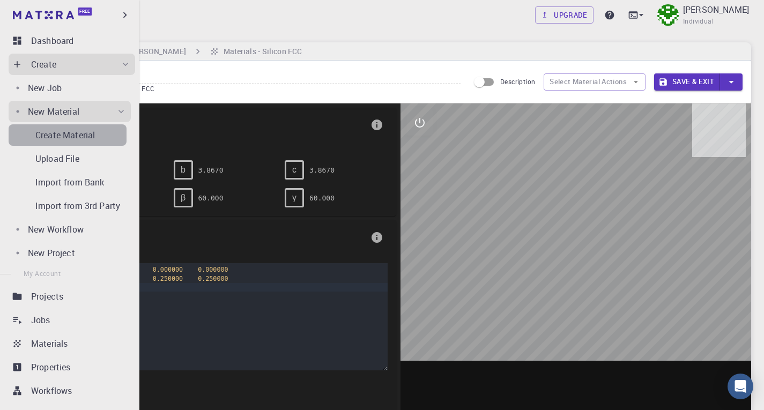
click at [86, 142] on p "Create Material" at bounding box center [65, 135] width 60 height 13
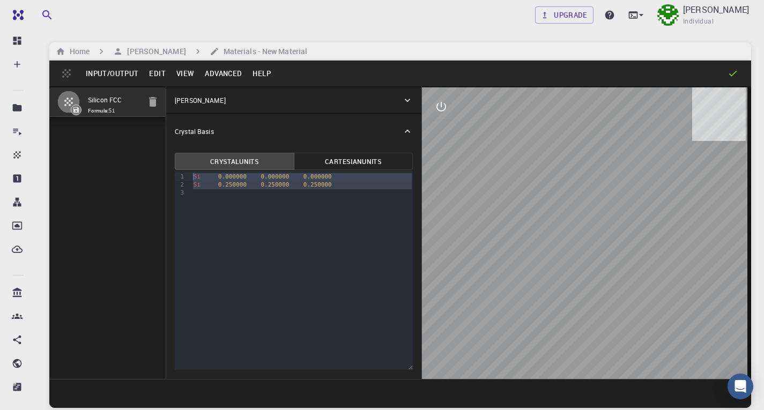
drag, startPoint x: 250, startPoint y: 202, endPoint x: 183, endPoint y: 170, distance: 74.1
click at [183, 170] on div "Crystal Units Cartesian Units 9 1 2 3 › Si 0.000000 0.000000 0.000000 Si 0.2500…" at bounding box center [293, 261] width 239 height 218
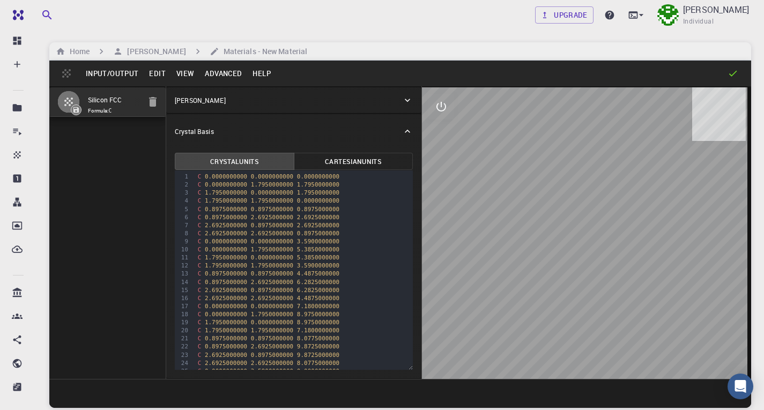
click at [171, 78] on button "Edit" at bounding box center [157, 73] width 27 height 17
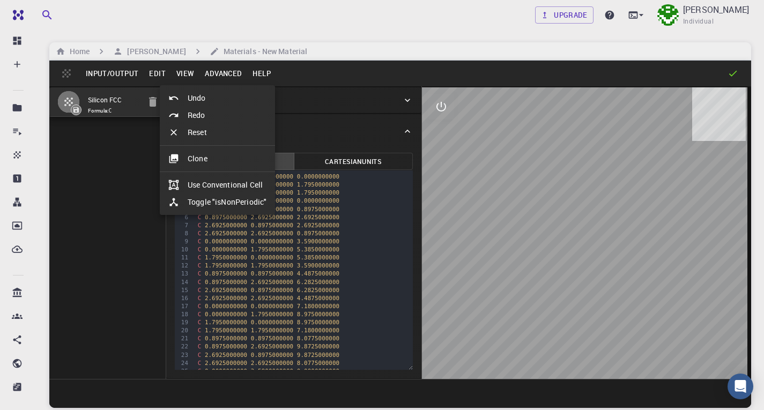
click at [180, 78] on div at bounding box center [382, 205] width 764 height 410
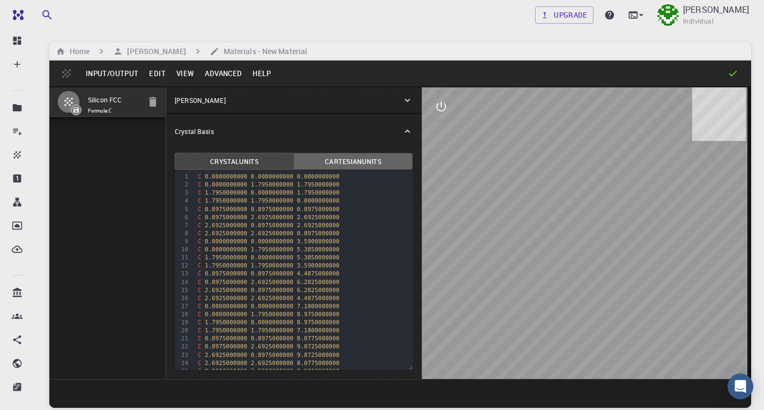
click at [324, 163] on button "Cartesian Units" at bounding box center [354, 161] width 120 height 17
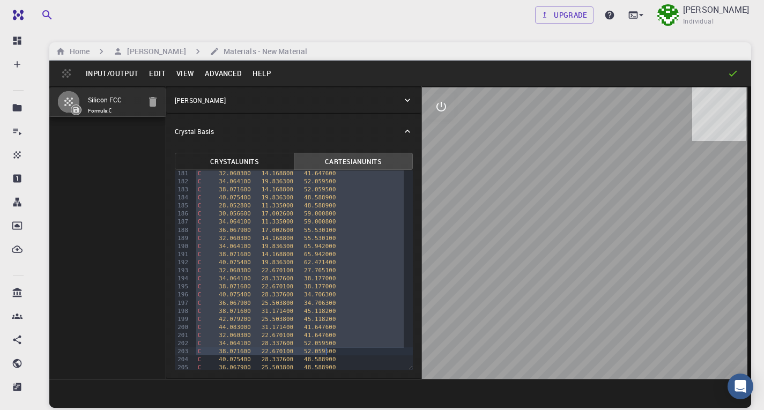
drag, startPoint x: 219, startPoint y: 182, endPoint x: 339, endPoint y: 407, distance: 255.3
click at [171, 80] on button "Edit" at bounding box center [157, 73] width 27 height 17
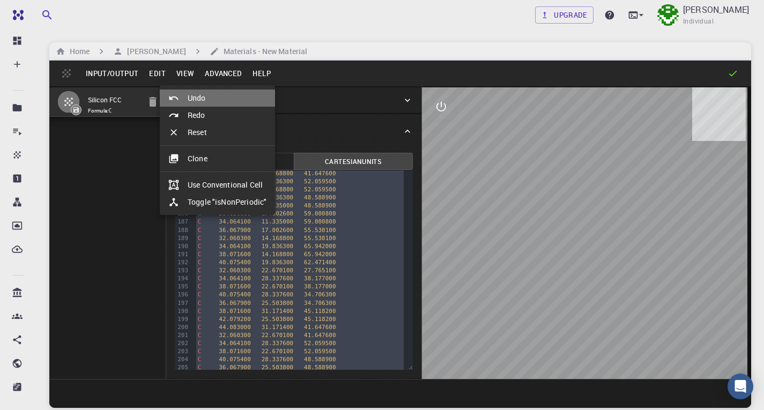
click at [187, 101] on div at bounding box center [177, 98] width 19 height 11
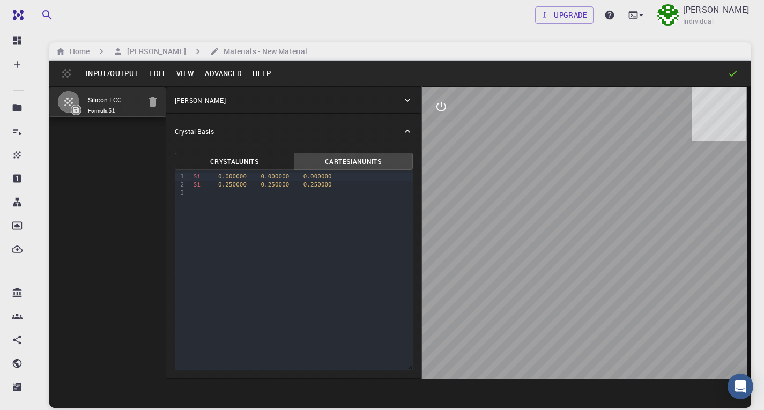
scroll to position [0, 0]
click at [320, 159] on button "Cartesian Units" at bounding box center [354, 161] width 120 height 17
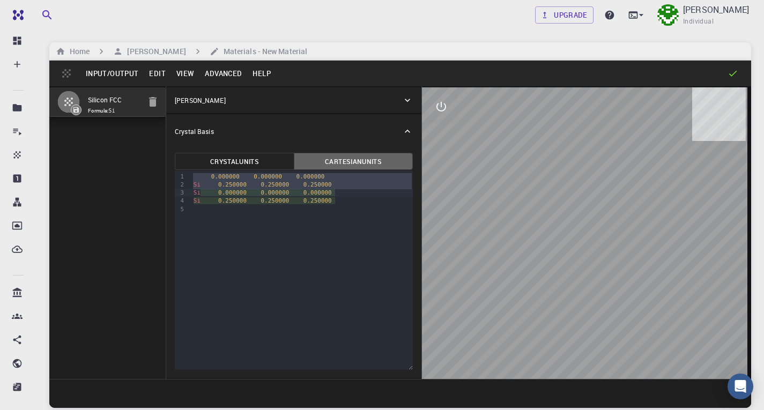
click at [321, 162] on button "Cartesian Units" at bounding box center [354, 161] width 120 height 17
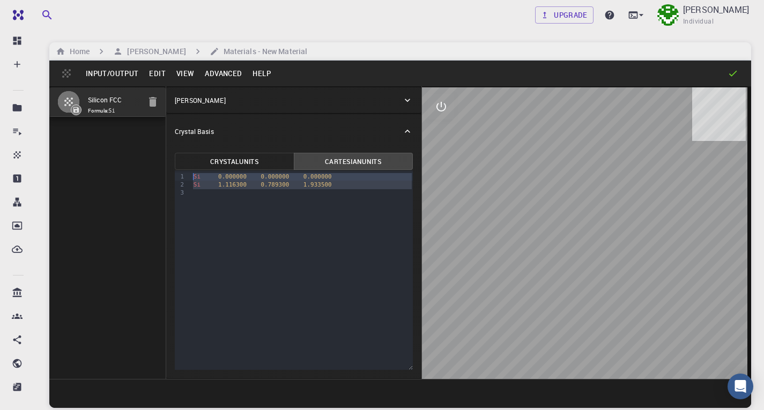
drag, startPoint x: 225, startPoint y: 195, endPoint x: 176, endPoint y: 176, distance: 52.8
click at [176, 176] on div "9 1 2 3 › Si 0.000000 0.000000 0.000000 Si 1.116300 0.789300 1.933500" at bounding box center [294, 270] width 238 height 199
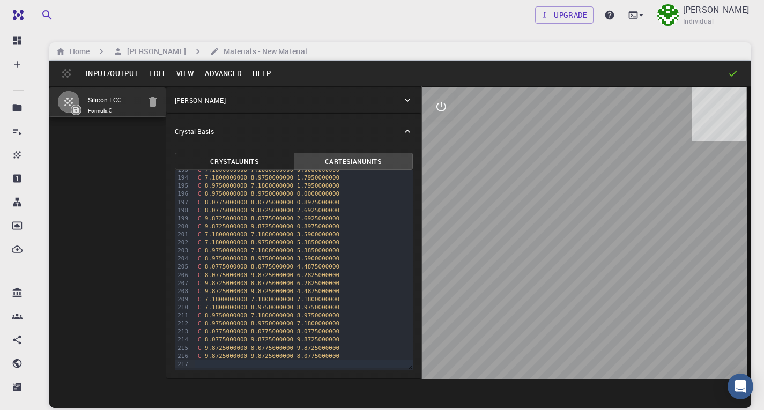
drag, startPoint x: 553, startPoint y: 234, endPoint x: 624, endPoint y: 268, distance: 78.0
click at [624, 268] on div at bounding box center [586, 233] width 329 height 292
click at [247, 79] on button "Advanced" at bounding box center [223, 73] width 48 height 17
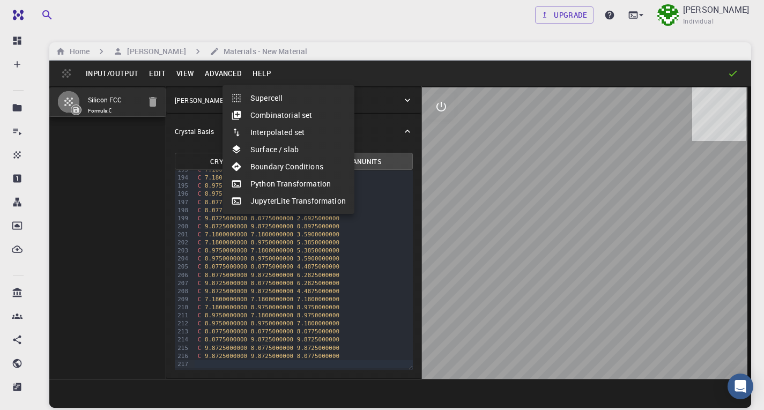
click at [206, 80] on div at bounding box center [382, 205] width 764 height 410
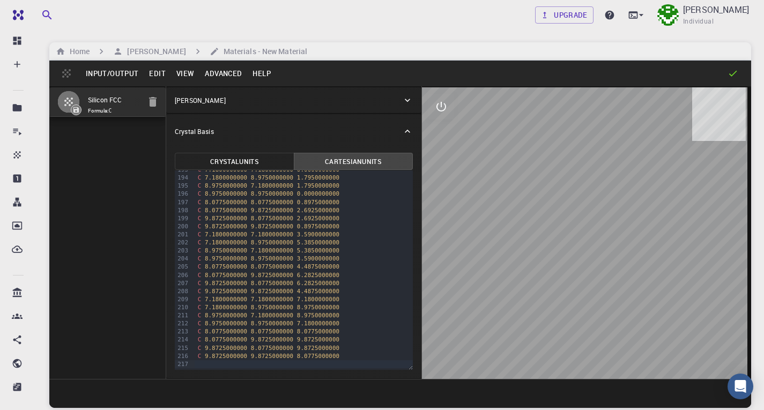
click at [200, 80] on button "View" at bounding box center [185, 73] width 29 height 17
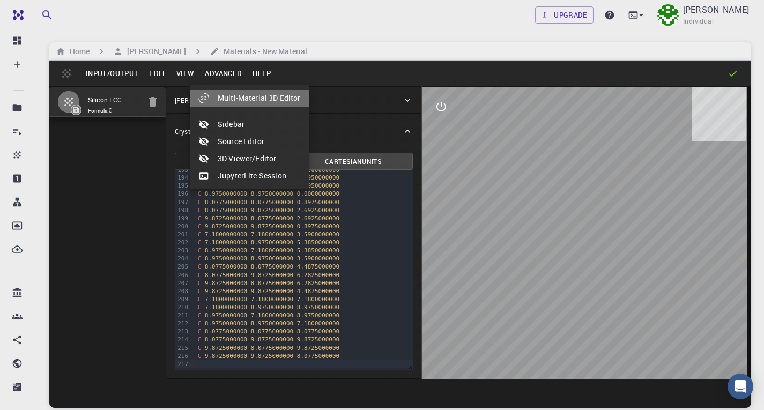
click at [226, 96] on li "Multi-Material 3D Editor" at bounding box center [250, 98] width 120 height 17
select select "Color"
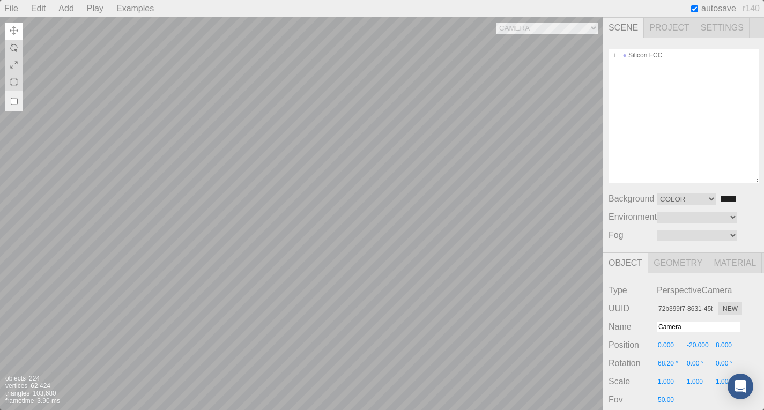
click at [342, 230] on div "Camera OrthographicCamera PerspectiveCamera Objects 224 Vertices 62,424 Triangl…" at bounding box center [301, 213] width 603 height 393
click at [397, 110] on div "Camera OrthographicCamera PerspectiveCamera Objects 224 Vertices 62,424 Triangl…" at bounding box center [301, 213] width 603 height 393
click at [367, 222] on div "Camera OrthographicCamera PerspectiveCamera Objects 224 Vertices 62,424 Triangl…" at bounding box center [301, 213] width 603 height 393
click at [498, 259] on div "Camera OrthographicCamera PerspectiveCamera Objects 224 Vertices 62,424 Triangl…" at bounding box center [301, 213] width 603 height 393
click at [706, 205] on select "Color Texture Equirect" at bounding box center [686, 199] width 59 height 11
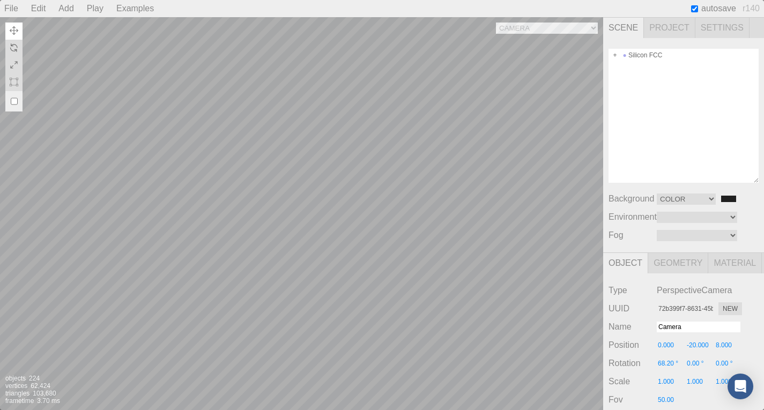
scroll to position [168, 0]
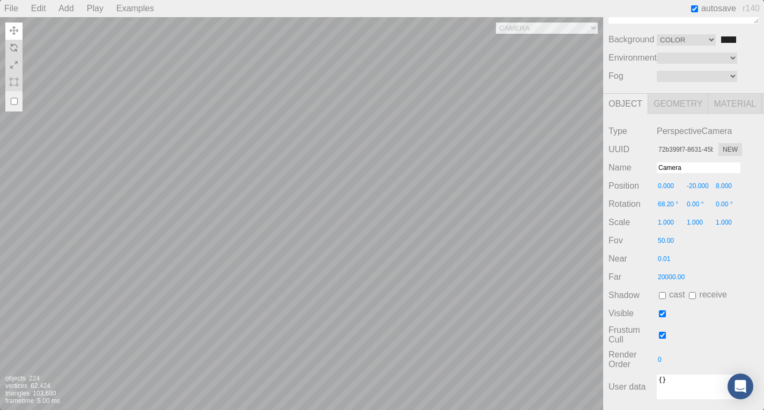
click at [438, 247] on div "Camera OrthographicCamera PerspectiveCamera Objects 224 Vertices 62,424 Triangl…" at bounding box center [301, 213] width 603 height 393
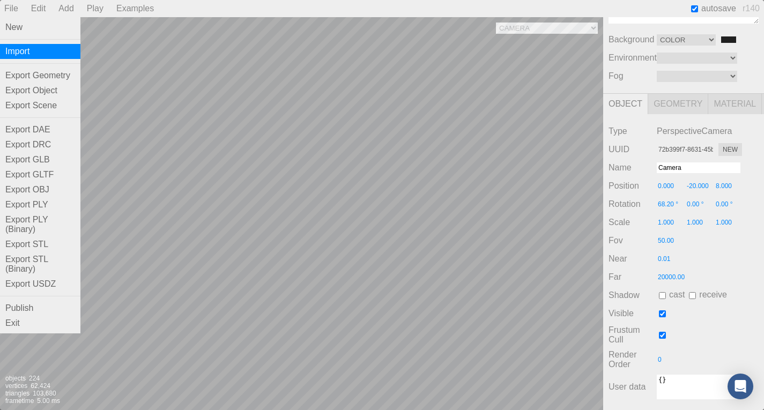
click at [49, 56] on div "Import" at bounding box center [40, 51] width 80 height 15
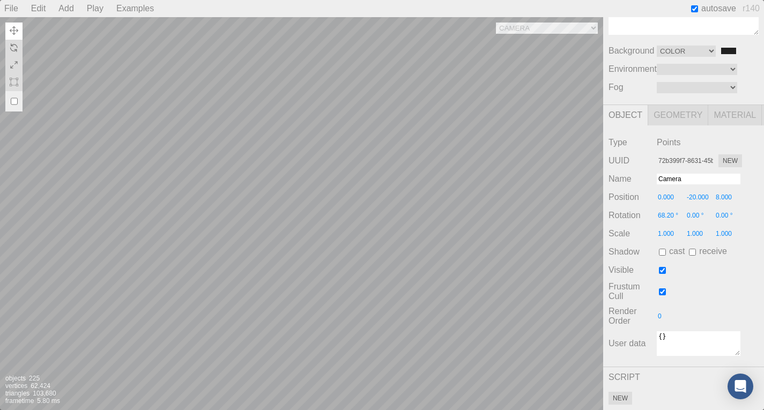
click at [208, 105] on div "Camera OrthographicCamera PerspectiveCamera Objects 225 Vertices 62,424 Triangl…" at bounding box center [301, 213] width 603 height 393
click at [309, 138] on div "Camera OrthographicCamera PerspectiveCamera Objects 225 Vertices 62,424 Triangl…" at bounding box center [301, 213] width 603 height 393
click at [277, 180] on div "Camera OrthographicCamera PerspectiveCamera Objects 225 Vertices 62,424 Triangl…" at bounding box center [301, 213] width 603 height 393
click at [304, 208] on div "Camera OrthographicCamera PerspectiveCamera Objects 225 Vertices 62,424 Triangl…" at bounding box center [301, 213] width 603 height 393
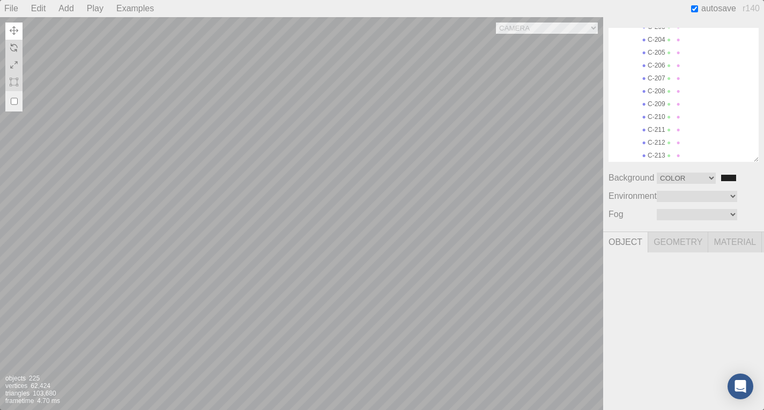
scroll to position [46, 0]
click at [311, 215] on div "Camera OrthographicCamera PerspectiveCamera Objects 225 Vertices 62,424 Triangl…" at bounding box center [301, 213] width 603 height 393
click at [306, 217] on div "Camera OrthographicCamera PerspectiveCamera Objects 225 Vertices 62,424 Triangl…" at bounding box center [301, 213] width 603 height 393
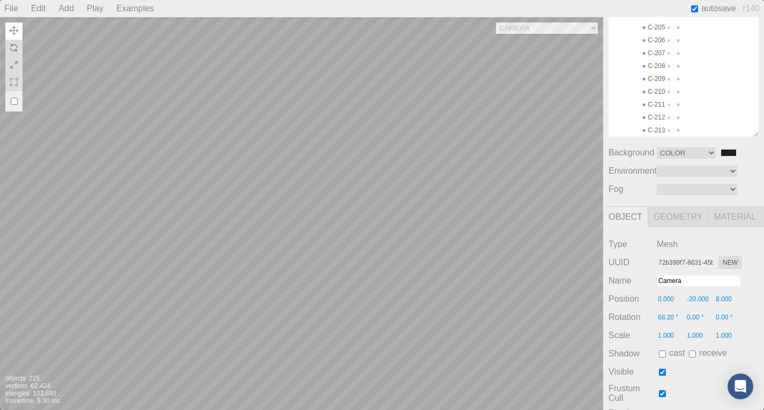
scroll to position [2574, 0]
click at [310, 231] on div "Camera OrthographicCamera PerspectiveCamera Objects 225 Vertices 62,424 Triangl…" at bounding box center [301, 213] width 603 height 393
click at [322, 248] on div "Camera OrthographicCamera PerspectiveCamera Objects 225 Vertices 62,424 Triangl…" at bounding box center [301, 213] width 603 height 393
click at [389, 265] on div "Camera OrthographicCamera PerspectiveCamera Objects 225 Vertices 62,424 Triangl…" at bounding box center [301, 213] width 603 height 393
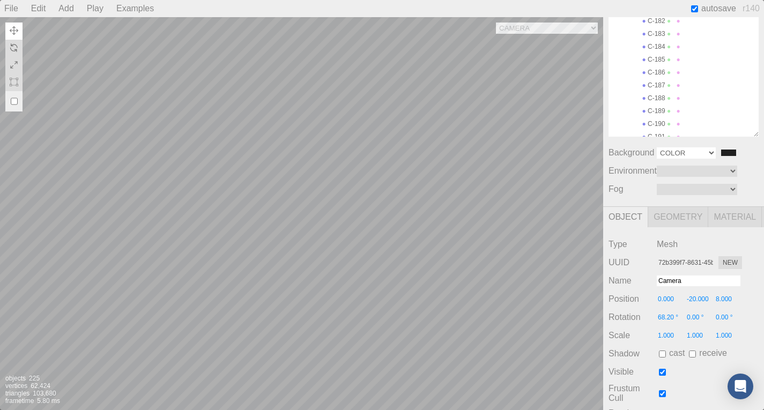
click at [690, 159] on select "Color Texture Equirect" at bounding box center [686, 152] width 59 height 11
click at [737, 172] on div "Silicon FCC Atoms C-0 C-1 C-2 C-3 C-4 C-5 C-6 C-7 C-8 C-9 C-10 C-11 C-12 C-13 C…" at bounding box center [683, 99] width 161 height 214
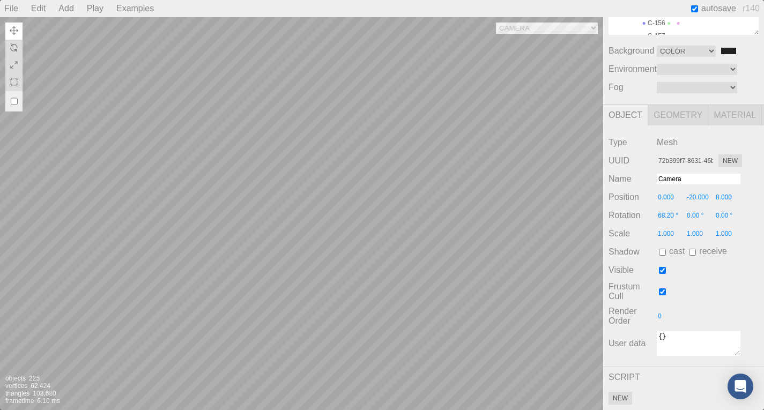
scroll to position [225, 0]
click at [684, 174] on input "Camera" at bounding box center [699, 179] width 84 height 11
drag, startPoint x: 702, startPoint y: 325, endPoint x: 680, endPoint y: 330, distance: 22.6
click at [680, 331] on textarea "{}" at bounding box center [699, 343] width 84 height 25
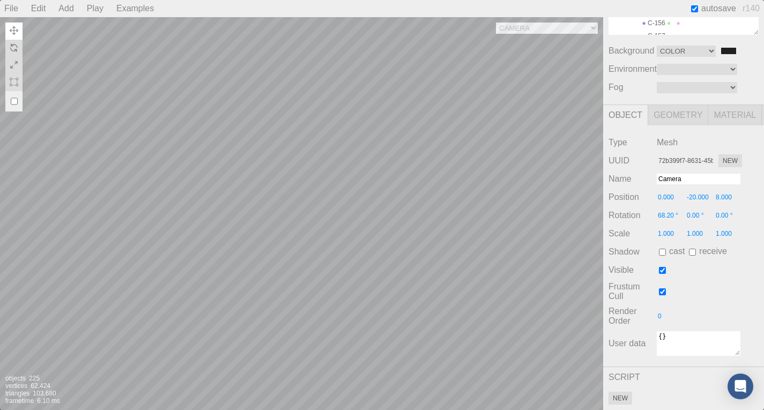
click at [687, 307] on div "Render Order 0" at bounding box center [684, 316] width 150 height 19
click at [430, 147] on div "Camera OrthographicCamera PerspectiveCamera Objects 225 Vertices 62,424 Triangl…" at bounding box center [301, 213] width 603 height 393
click at [373, 157] on div "Camera OrthographicCamera PerspectiveCamera Objects 225 Vertices 62,424 Triangl…" at bounding box center [301, 213] width 603 height 393
click at [278, 66] on div "Camera OrthographicCamera PerspectiveCamera Objects 225 Vertices 62,424 Triangl…" at bounding box center [301, 213] width 603 height 393
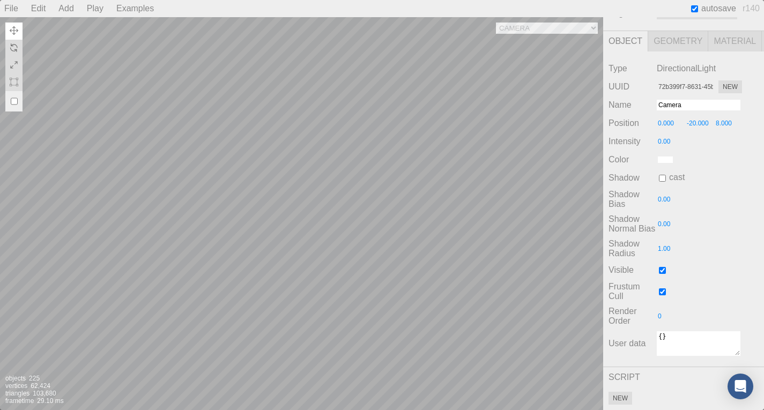
scroll to position [0, 0]
click at [289, 189] on div "Camera OrthographicCamera PerspectiveCamera Objects 225 Vertices 62,424 Triangl…" at bounding box center [301, 213] width 603 height 393
click at [255, 291] on div "Camera OrthographicCamera PerspectiveCamera Objects 225 Vertices 62,424 Triangl…" at bounding box center [301, 213] width 603 height 393
click at [150, 156] on div "Camera OrthographicCamera PerspectiveCamera Objects 225 Vertices 62,424 Triangl…" at bounding box center [301, 213] width 603 height 393
click at [238, 114] on div "Camera OrthographicCamera PerspectiveCamera Objects 225 Vertices 62,424 Triangl…" at bounding box center [301, 213] width 603 height 393
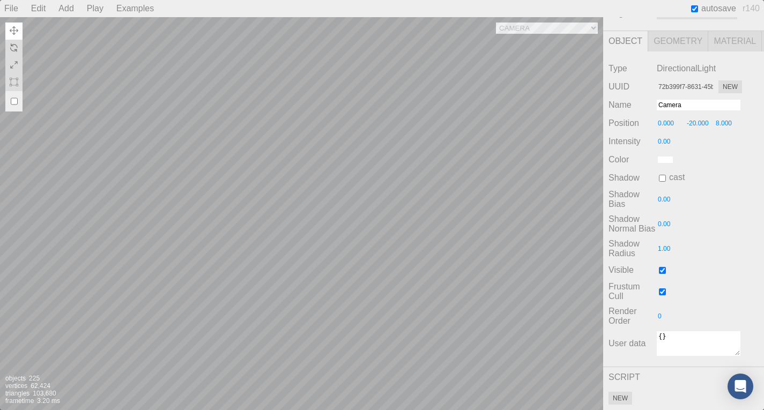
click at [280, 112] on div "Camera OrthographicCamera PerspectiveCamera Objects 225 Vertices 62,424 Triangl…" at bounding box center [301, 213] width 603 height 393
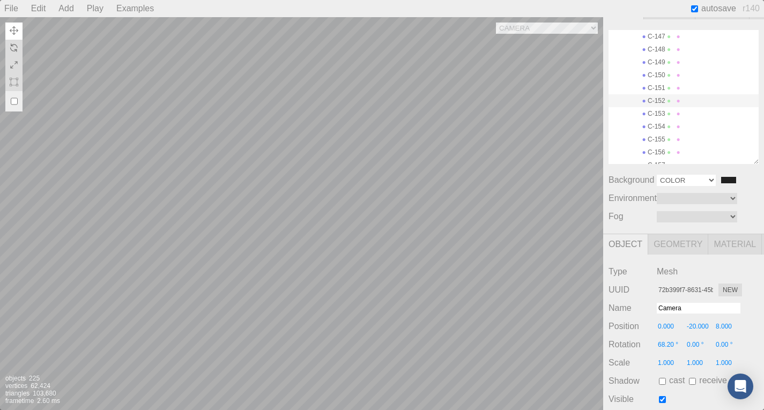
scroll to position [0, 1]
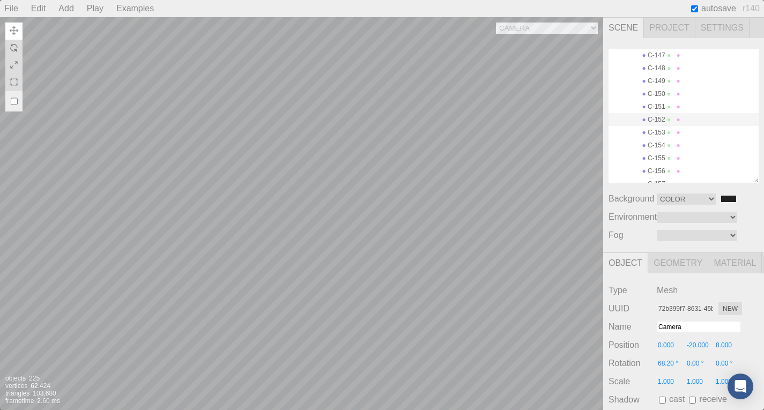
click at [692, 23] on span "Project" at bounding box center [669, 28] width 51 height 20
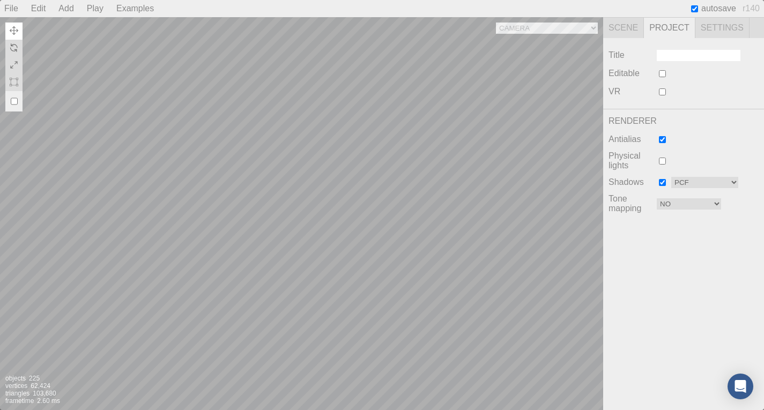
click at [676, 61] on input at bounding box center [699, 55] width 84 height 11
click at [660, 165] on input "checkbox" at bounding box center [662, 161] width 7 height 7
checkbox input "false"
click at [689, 188] on select "Basic PCF PCF Soft" at bounding box center [704, 182] width 67 height 11
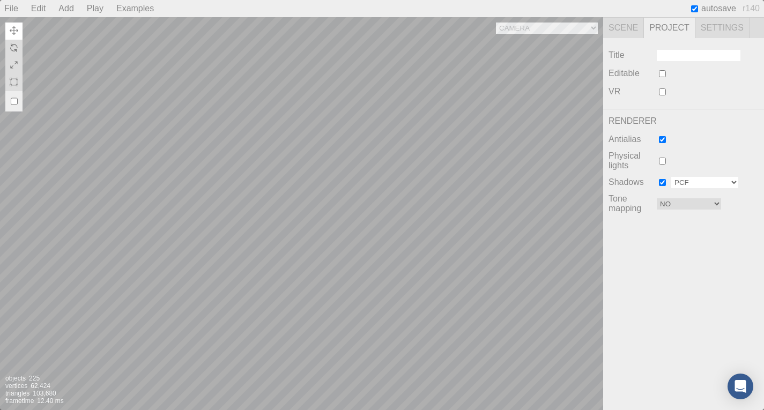
select select "0"
click at [671, 188] on select "Basic PCF PCF Soft" at bounding box center [704, 182] width 67 height 11
click at [691, 210] on select "No Linear [PERSON_NAME] ACESFilmic" at bounding box center [689, 203] width 64 height 11
select select "1"
click at [657, 210] on select "No Linear [PERSON_NAME] ACESFilmic" at bounding box center [689, 203] width 64 height 11
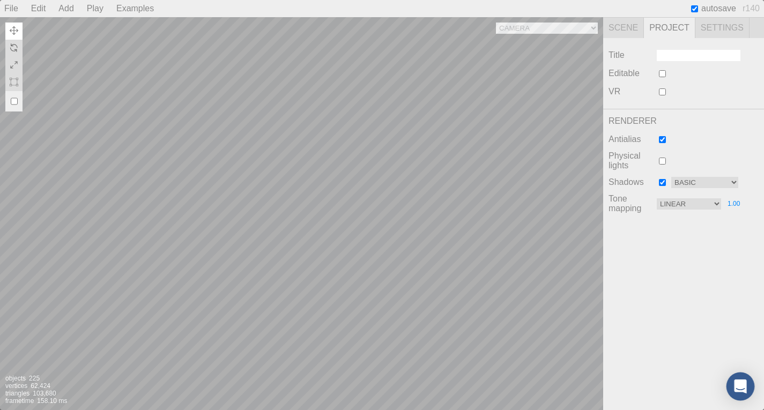
click at [734, 381] on div "Open Intercom Messenger" at bounding box center [741, 387] width 28 height 28
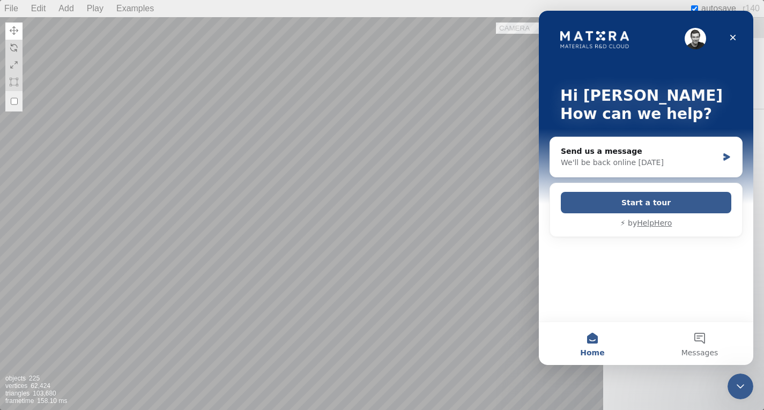
scroll to position [0, 0]
drag, startPoint x: 734, startPoint y: 381, endPoint x: 1, endPoint y: 150, distance: 768.8
click at [526, 161] on div "Camera OrthographicCamera PerspectiveCamera Objects 225 Vertices 62,424 Triangl…" at bounding box center [301, 213] width 603 height 393
click at [736, 32] on div "Close" at bounding box center [732, 37] width 19 height 19
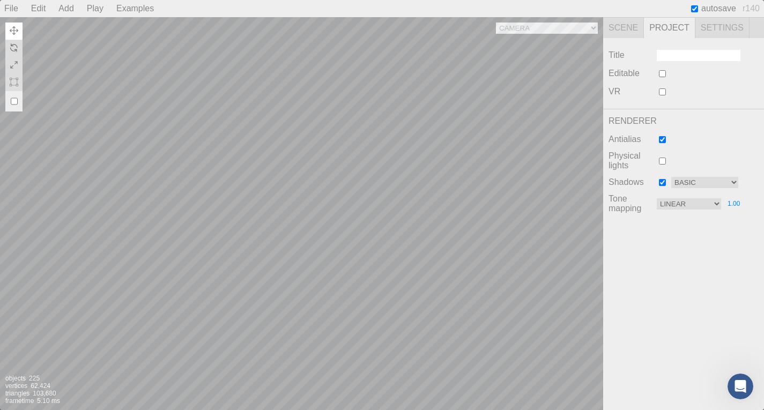
click at [108, 6] on div "Play" at bounding box center [95, 8] width 25 height 17
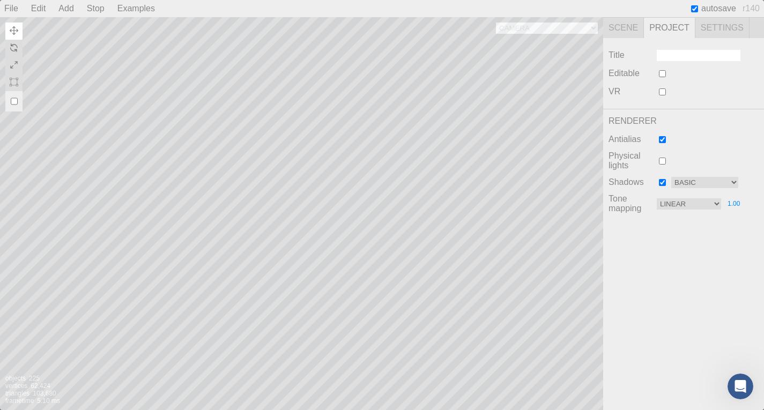
click at [106, 8] on div "Stop" at bounding box center [96, 8] width 26 height 17
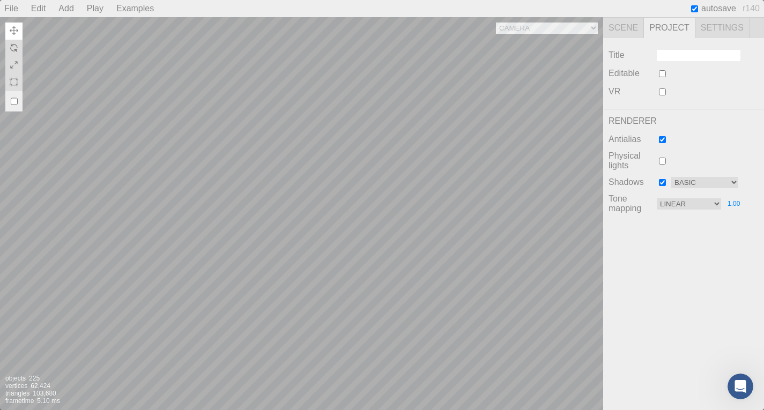
click at [108, 13] on div "Play" at bounding box center [95, 8] width 25 height 17
